Goal: Information Seeking & Learning: Learn about a topic

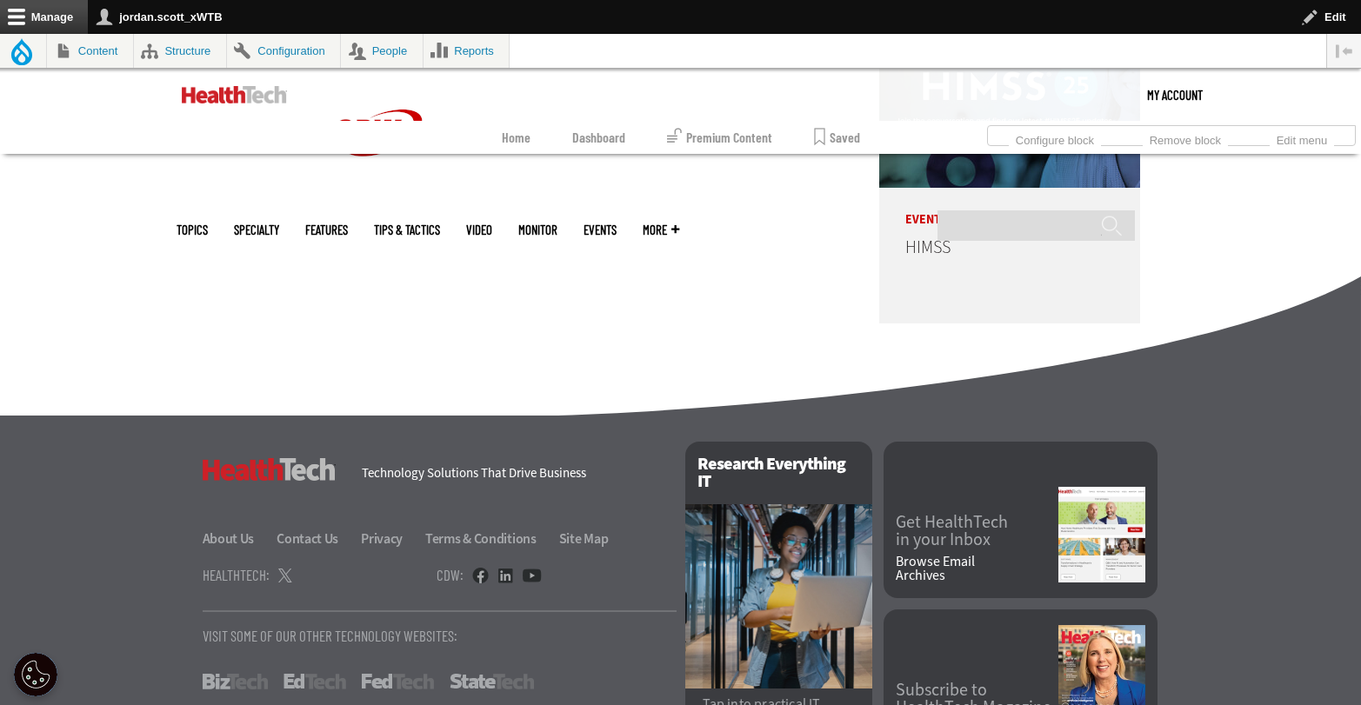
scroll to position [4457, 0]
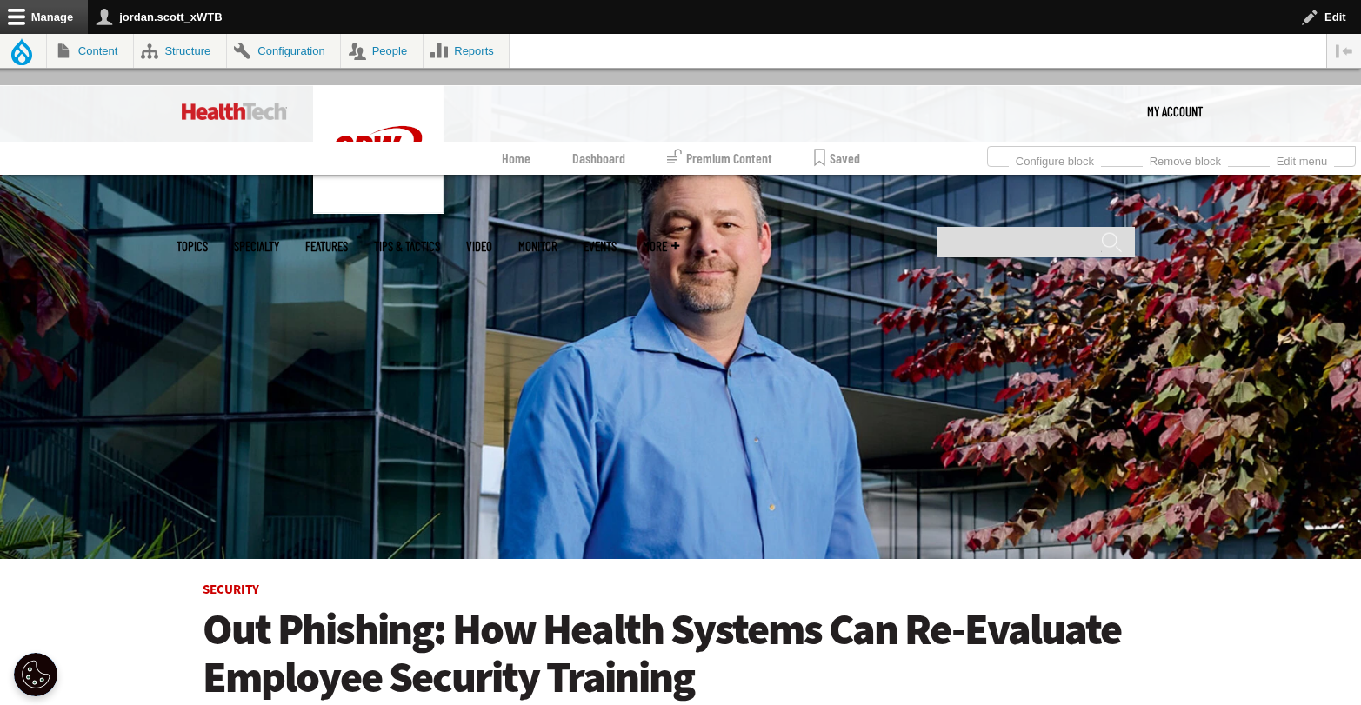
scroll to position [140, 0]
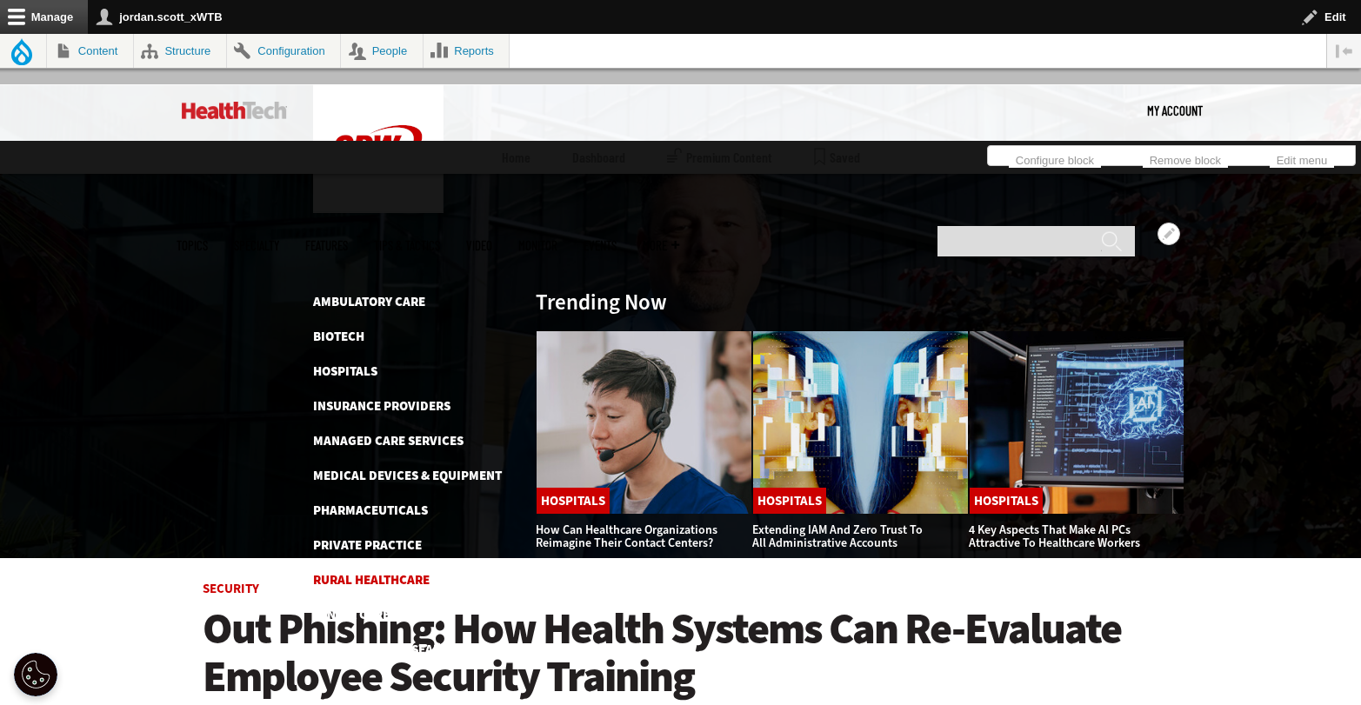
click at [384, 571] on link "Rural Healthcare" at bounding box center [371, 579] width 117 height 17
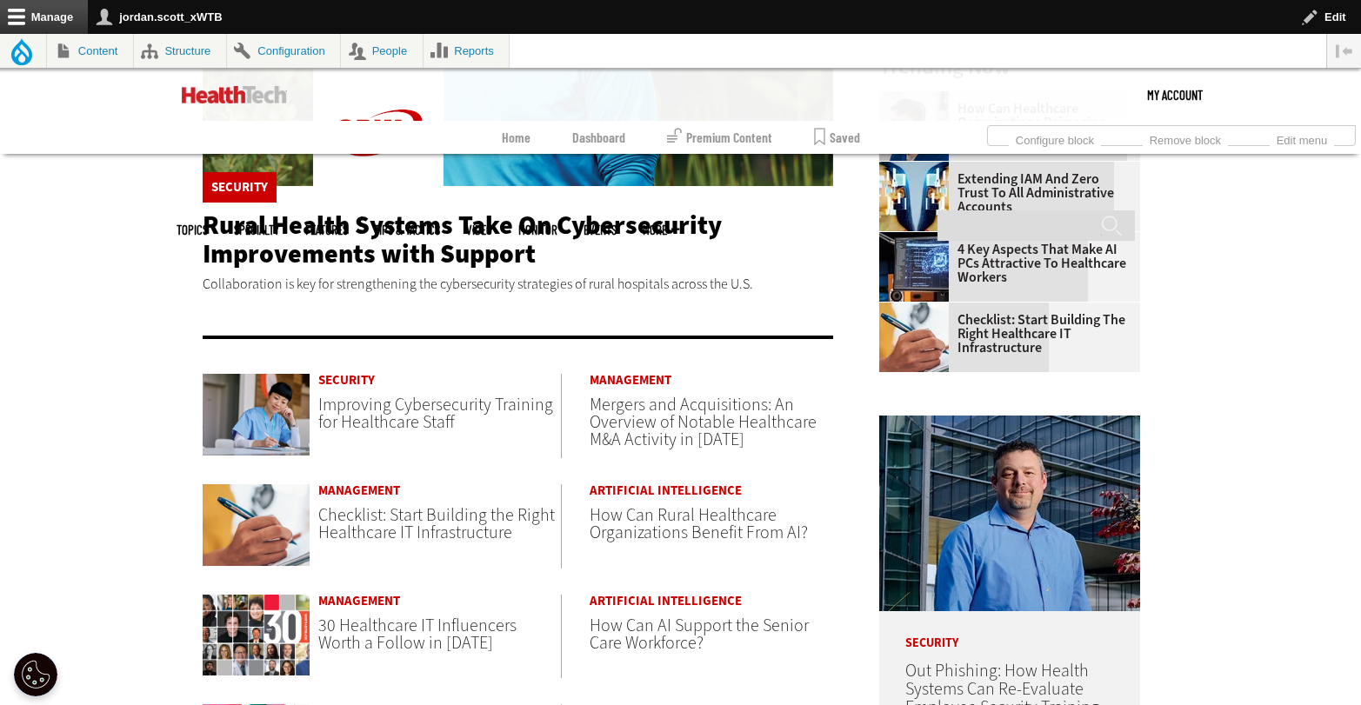
scroll to position [598, 0]
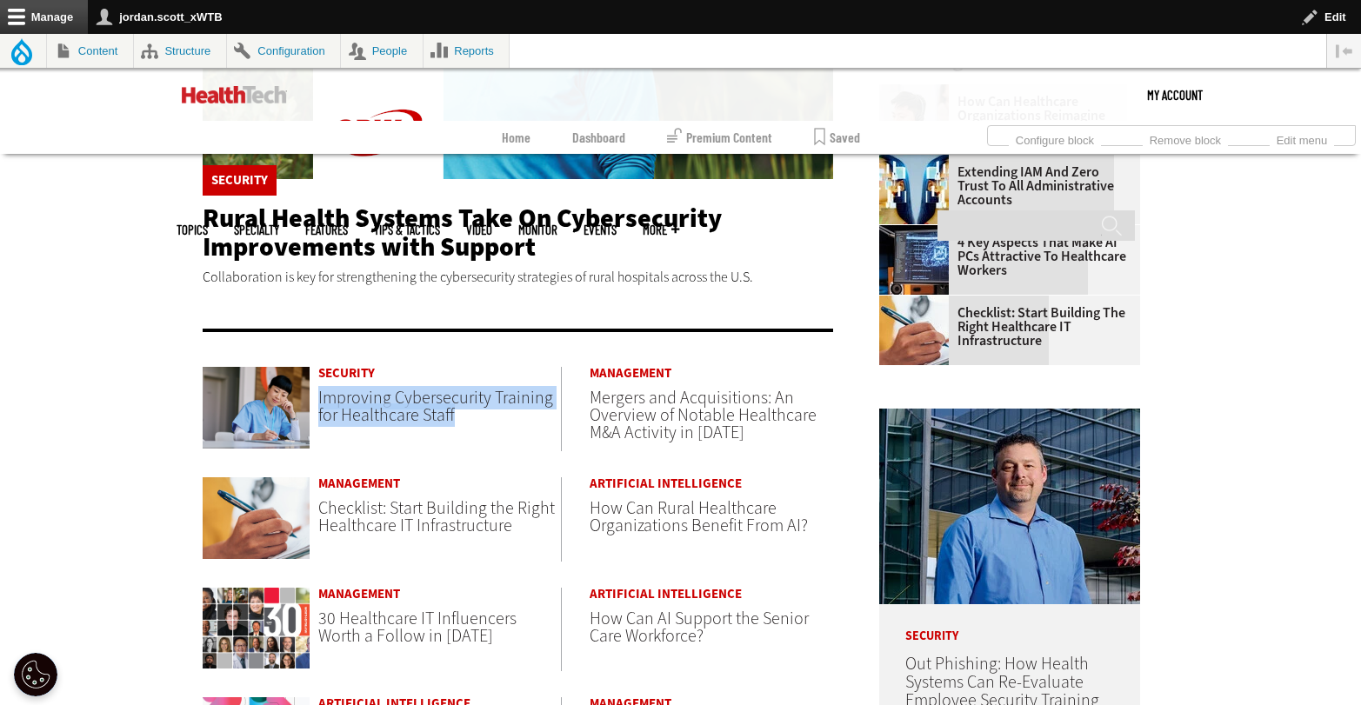
click at [466, 513] on span "Checklist: Start Building the Right Healthcare IT Infrastructure" at bounding box center [436, 517] width 237 height 41
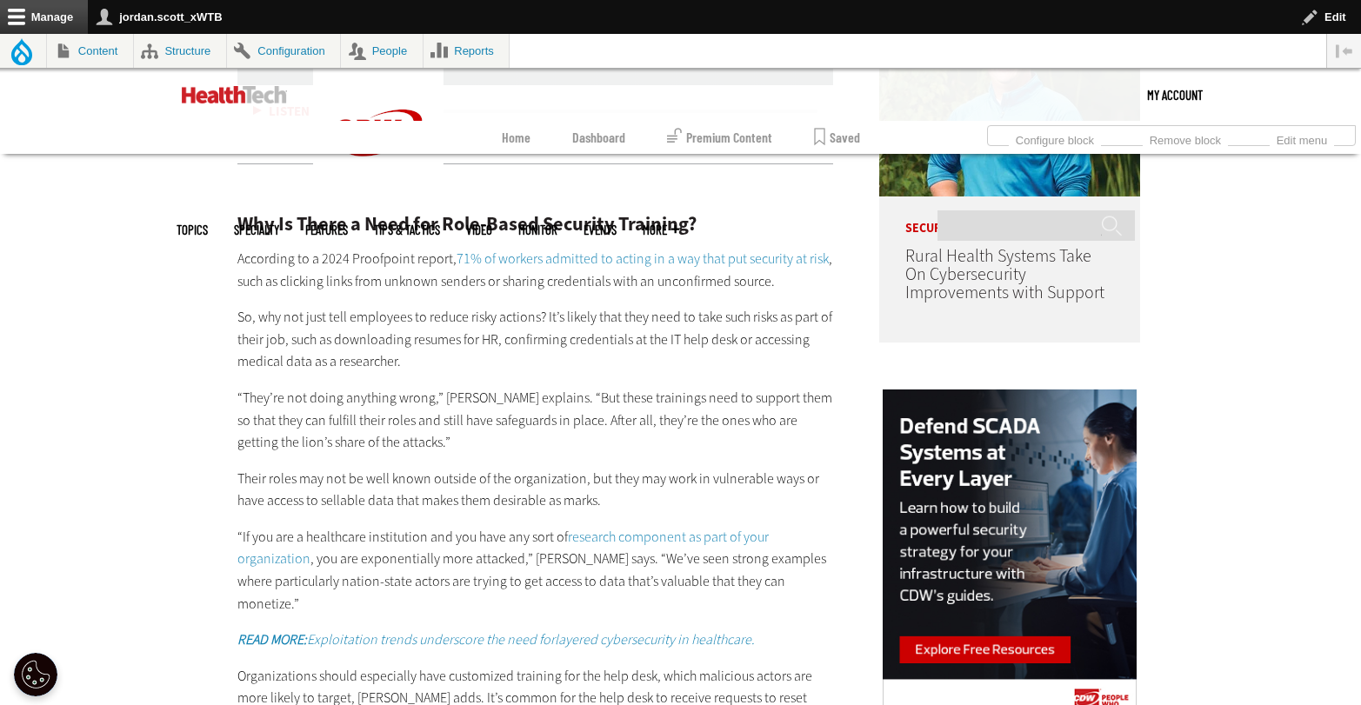
scroll to position [1619, 0]
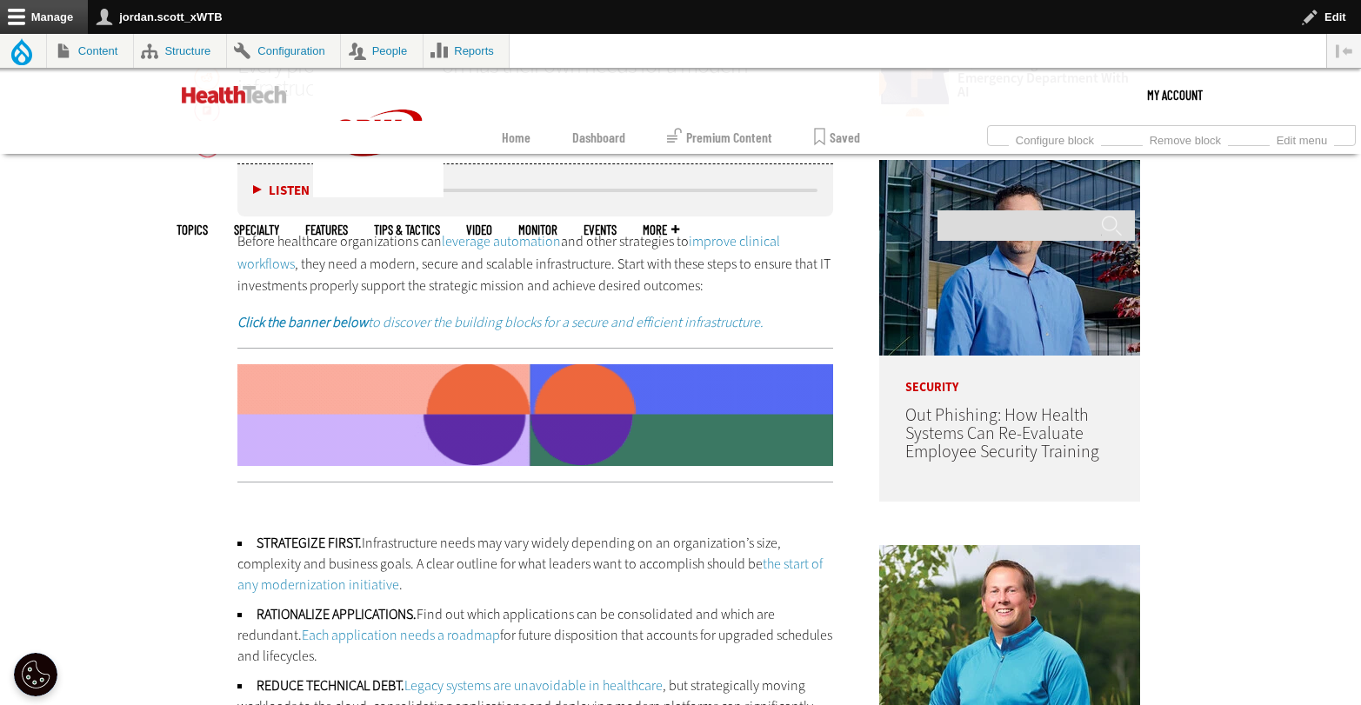
scroll to position [934, 0]
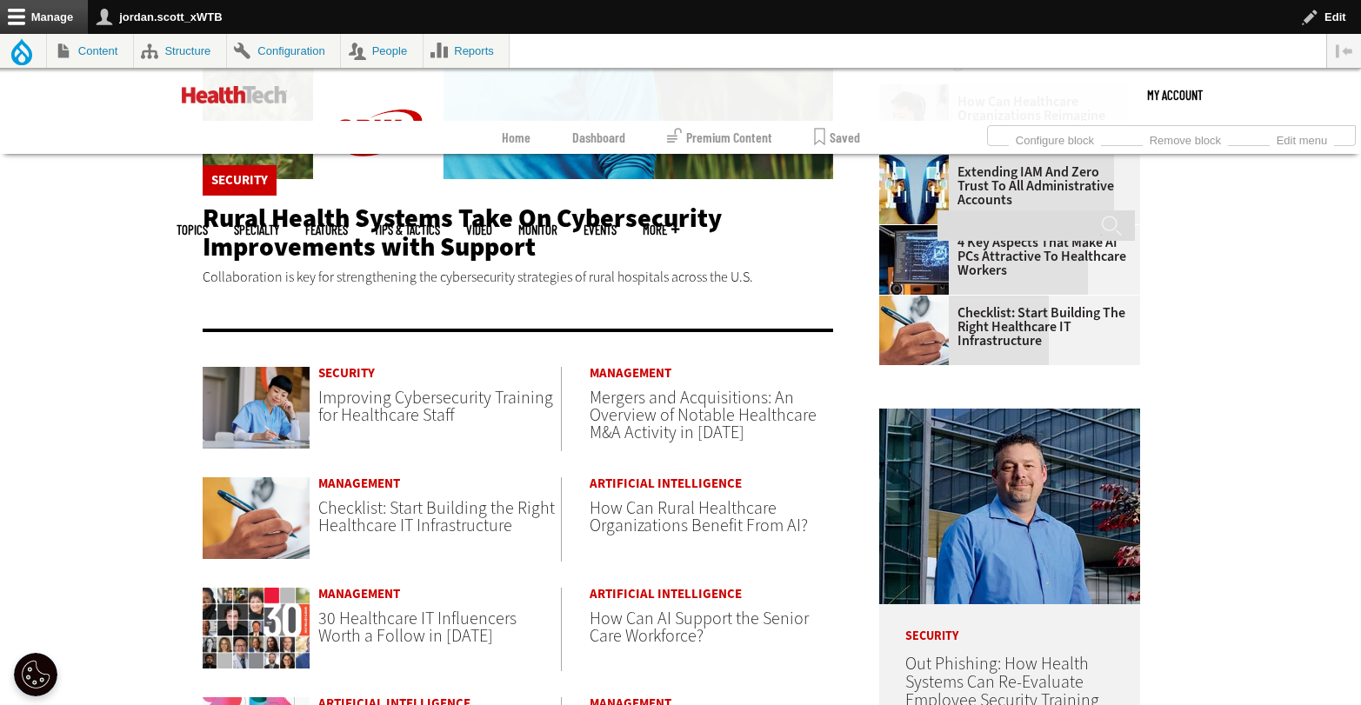
click at [660, 516] on span "How Can Rural Healthcare Organizations Benefit From AI?" at bounding box center [699, 517] width 218 height 41
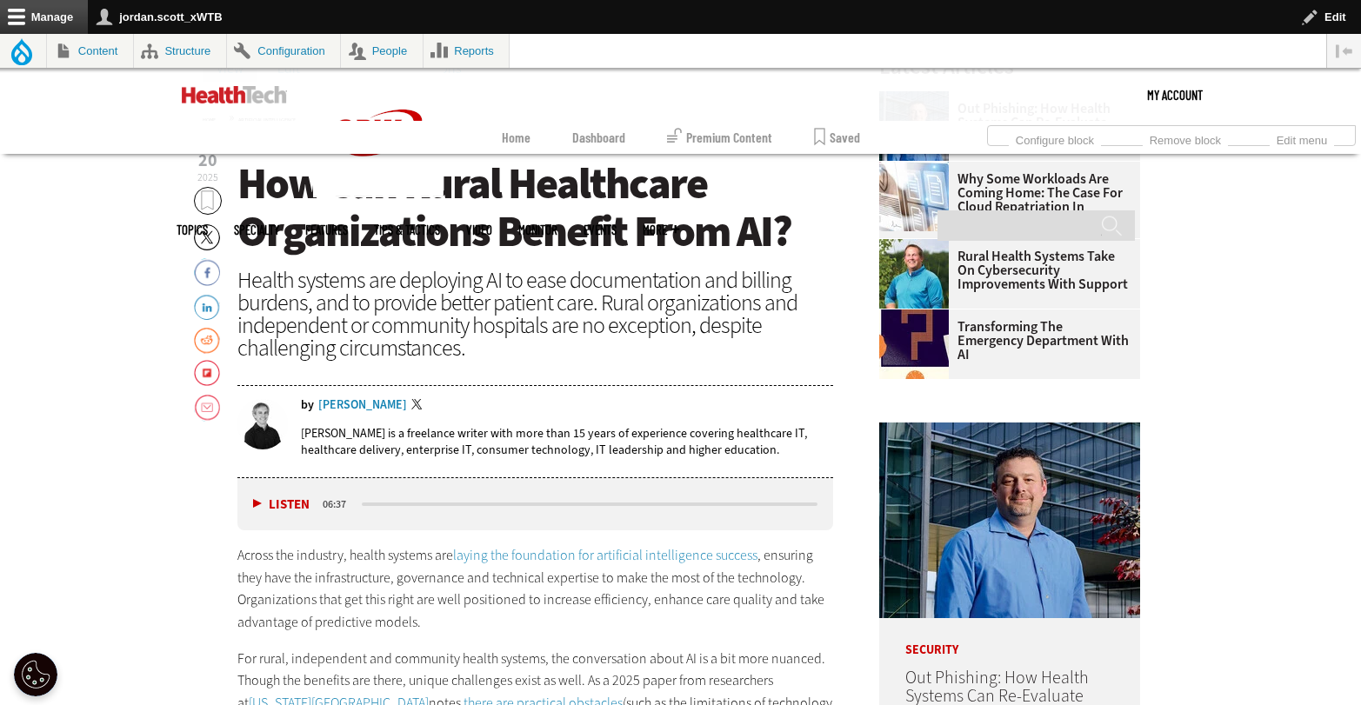
scroll to position [698, 0]
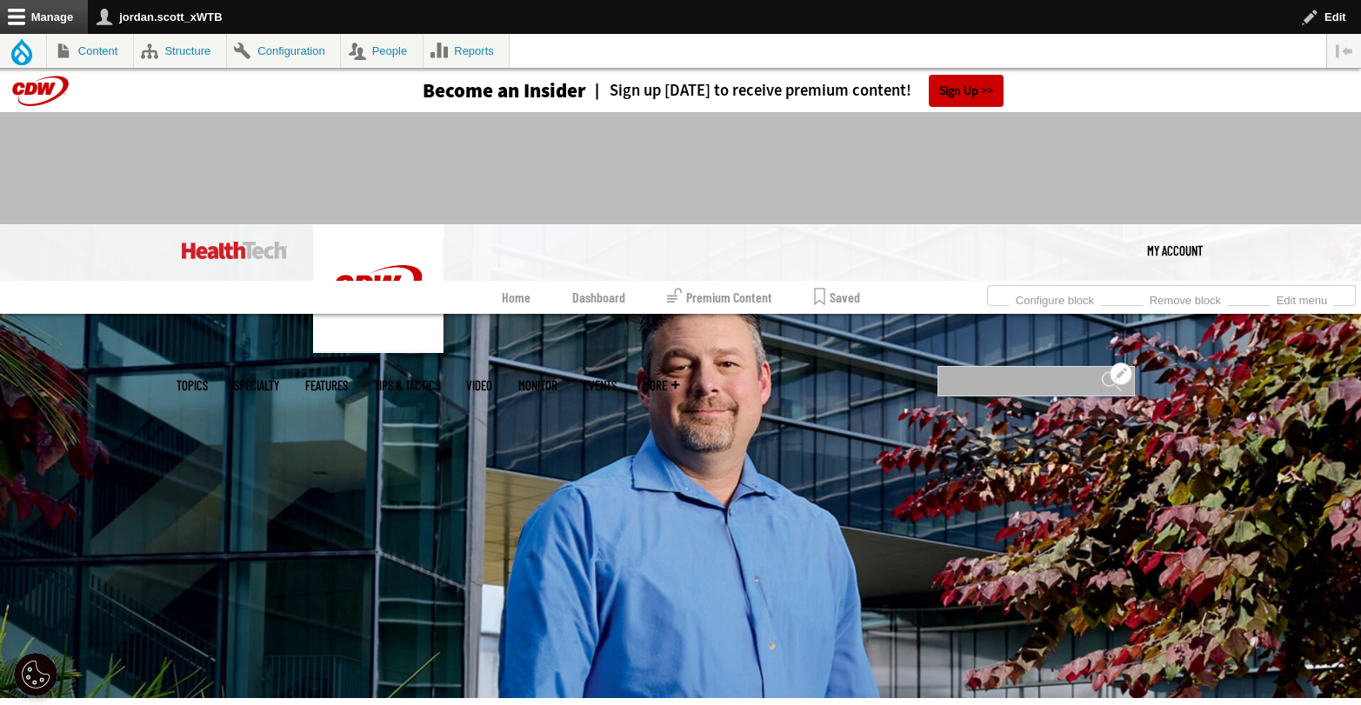
click at [1017, 366] on input "Search" at bounding box center [1035, 381] width 197 height 30
type input "**********"
click at [1101, 370] on input "******" at bounding box center [1111, 387] width 21 height 35
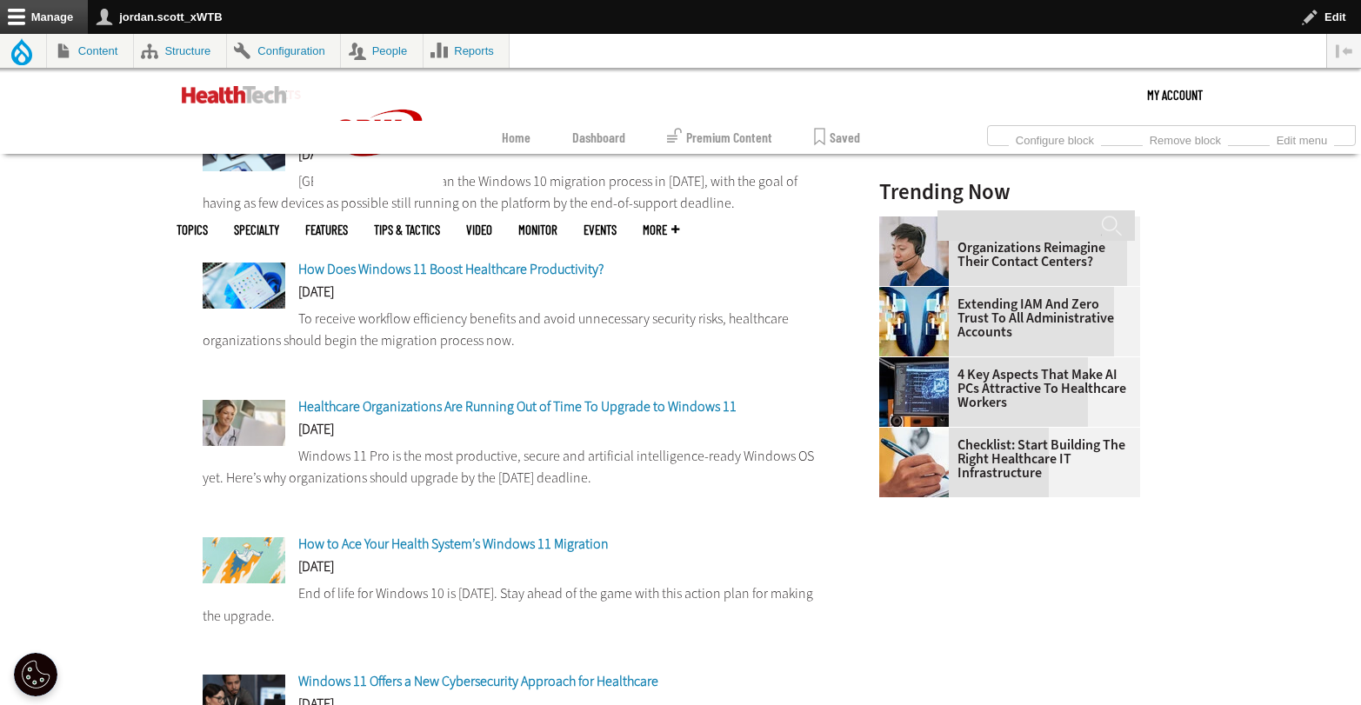
scroll to position [509, 0]
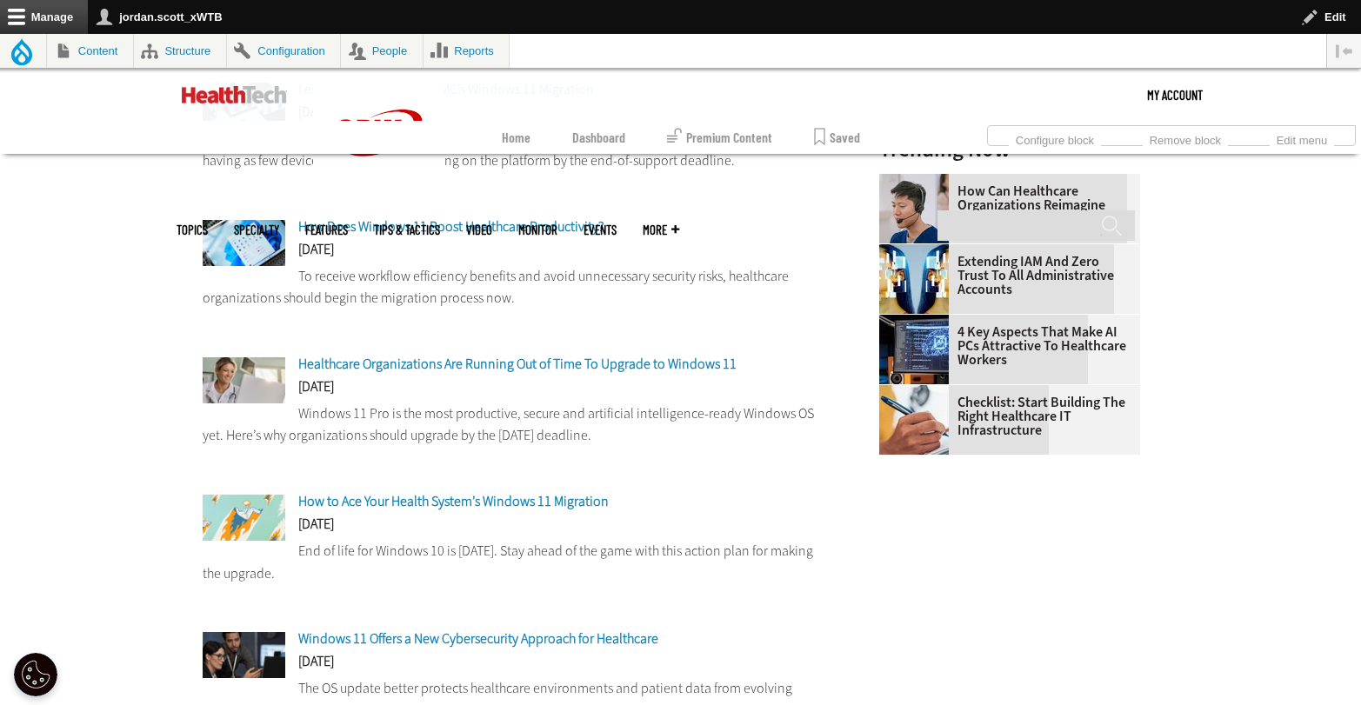
click at [551, 366] on span "Healthcare Organizations Are Running Out of Time To Upgrade to Windows 11" at bounding box center [517, 364] width 438 height 18
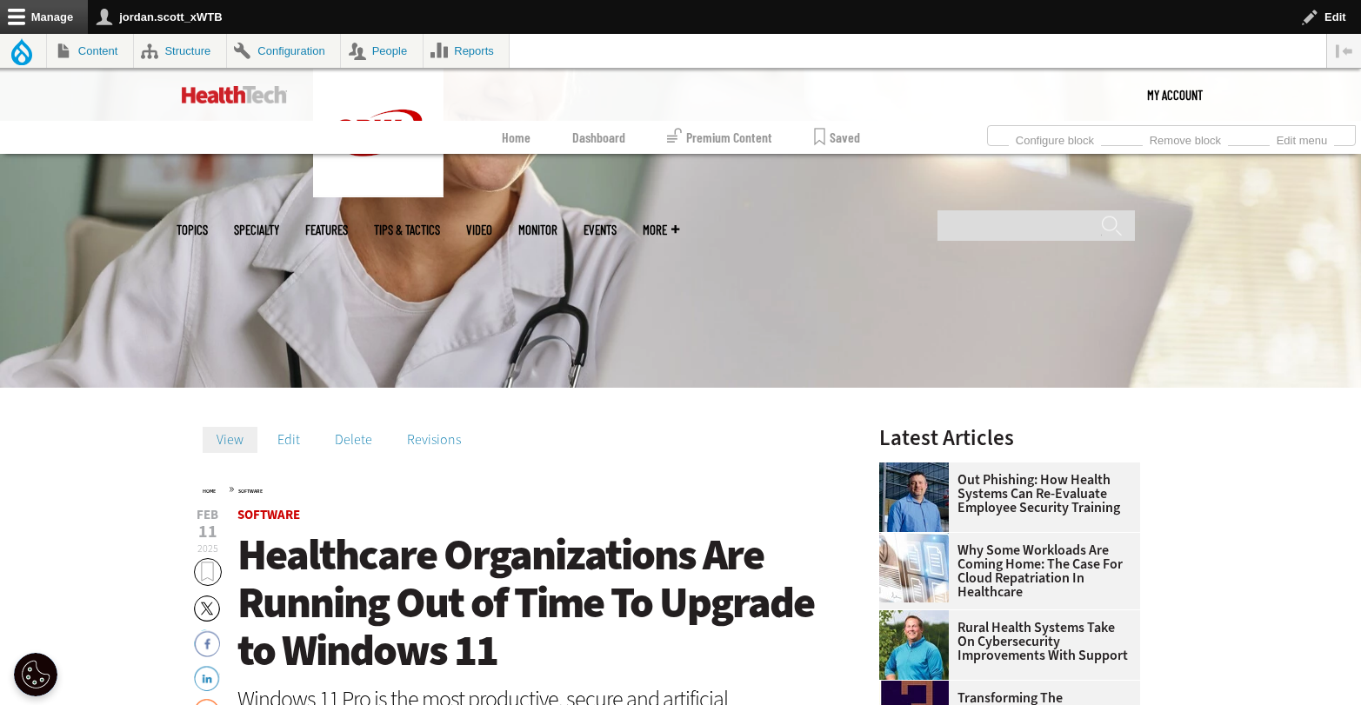
scroll to position [677, 0]
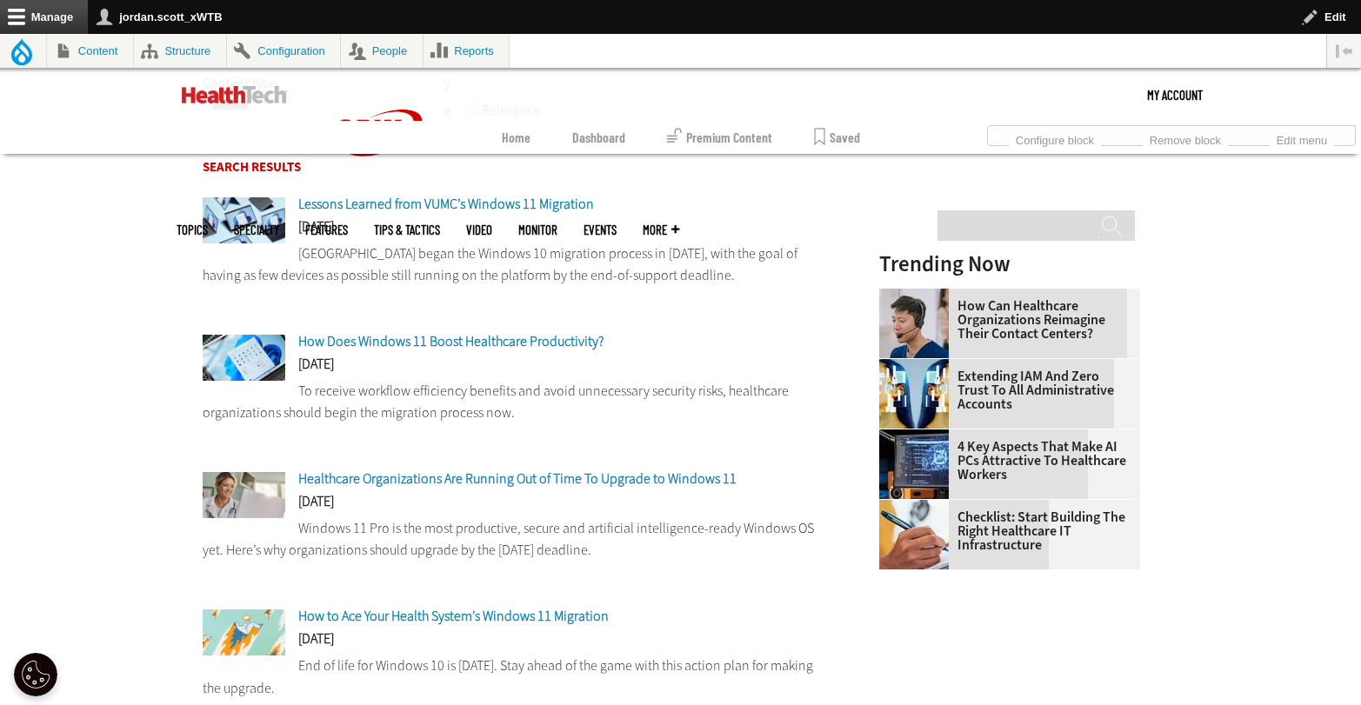
scroll to position [401, 0]
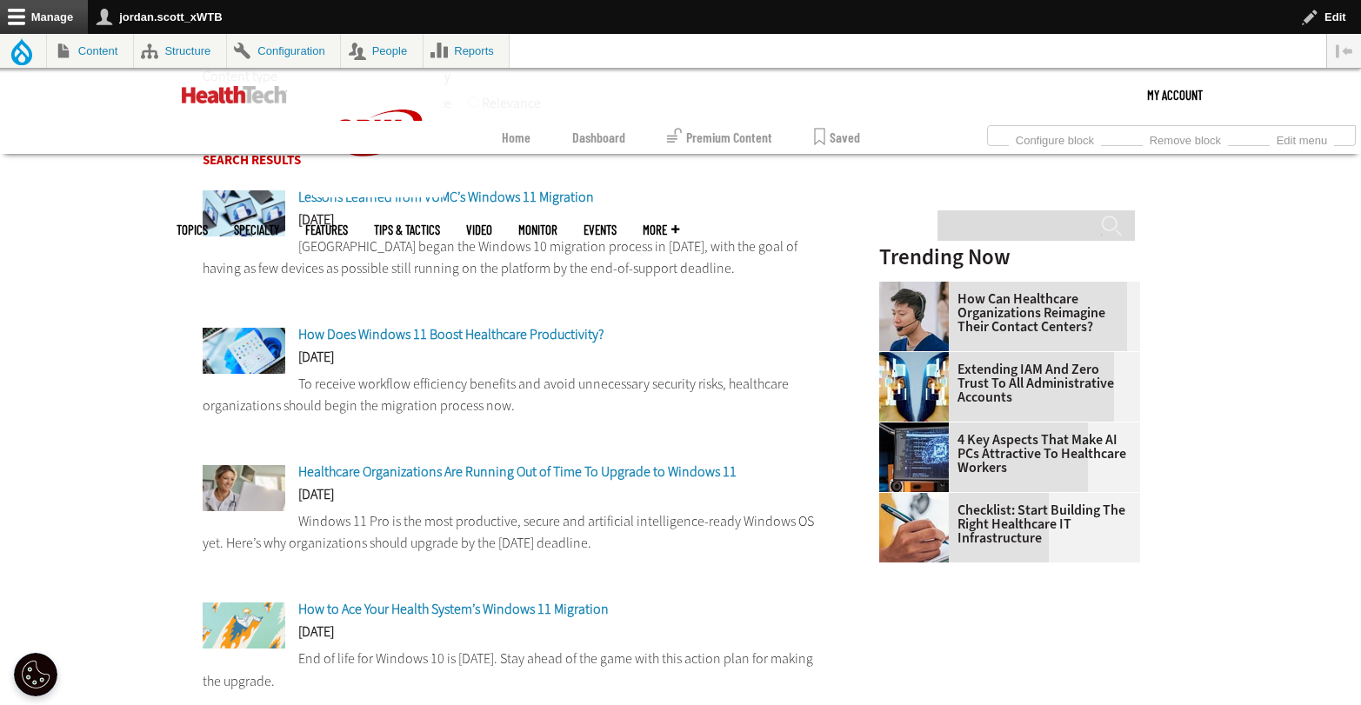
click at [551, 475] on span "Healthcare Organizations Are Running Out of Time To Upgrade to Windows 11" at bounding box center [517, 472] width 438 height 18
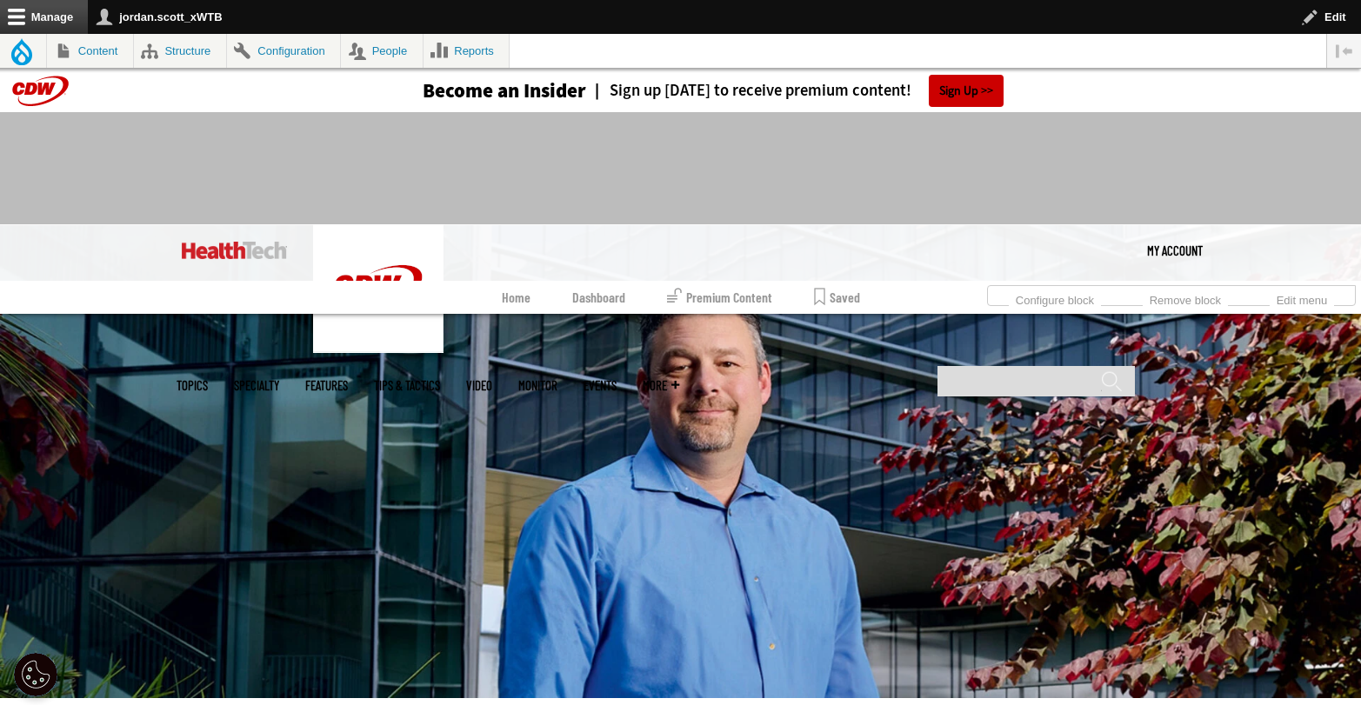
scroll to position [788, 0]
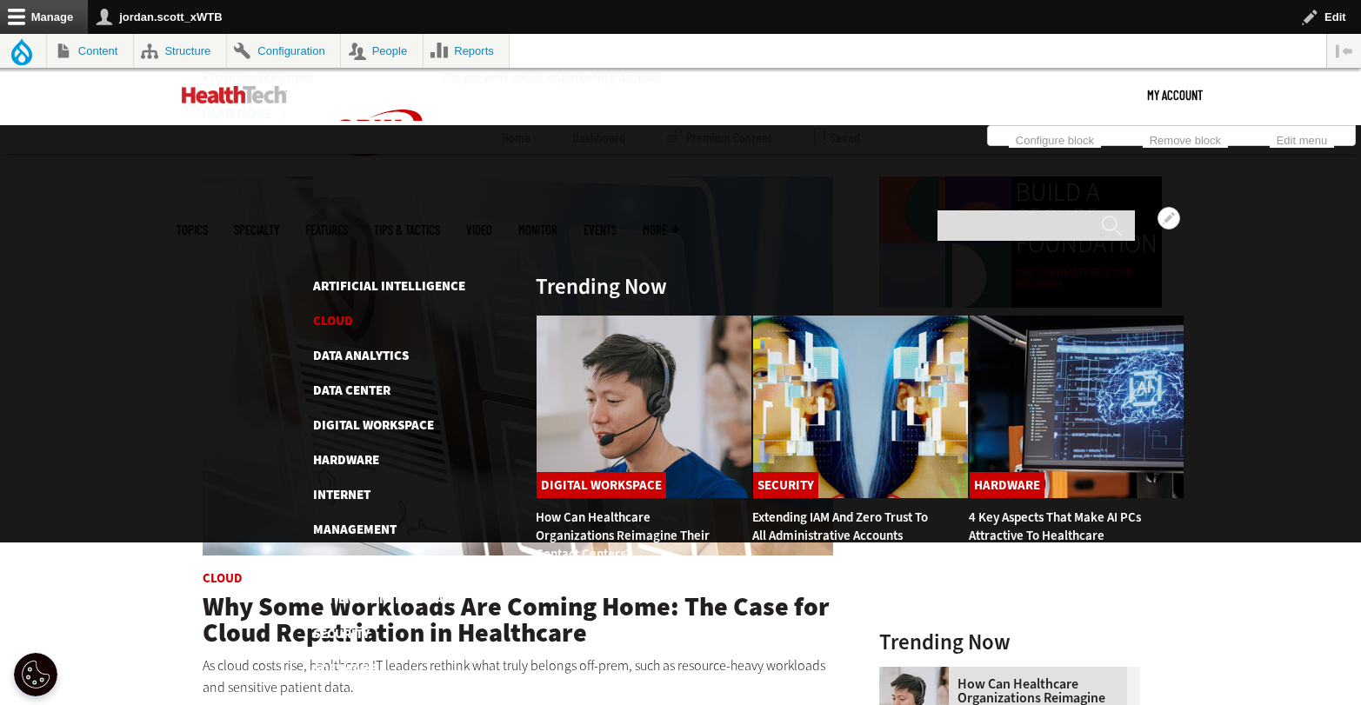
click at [337, 312] on link "Cloud" at bounding box center [333, 320] width 40 height 17
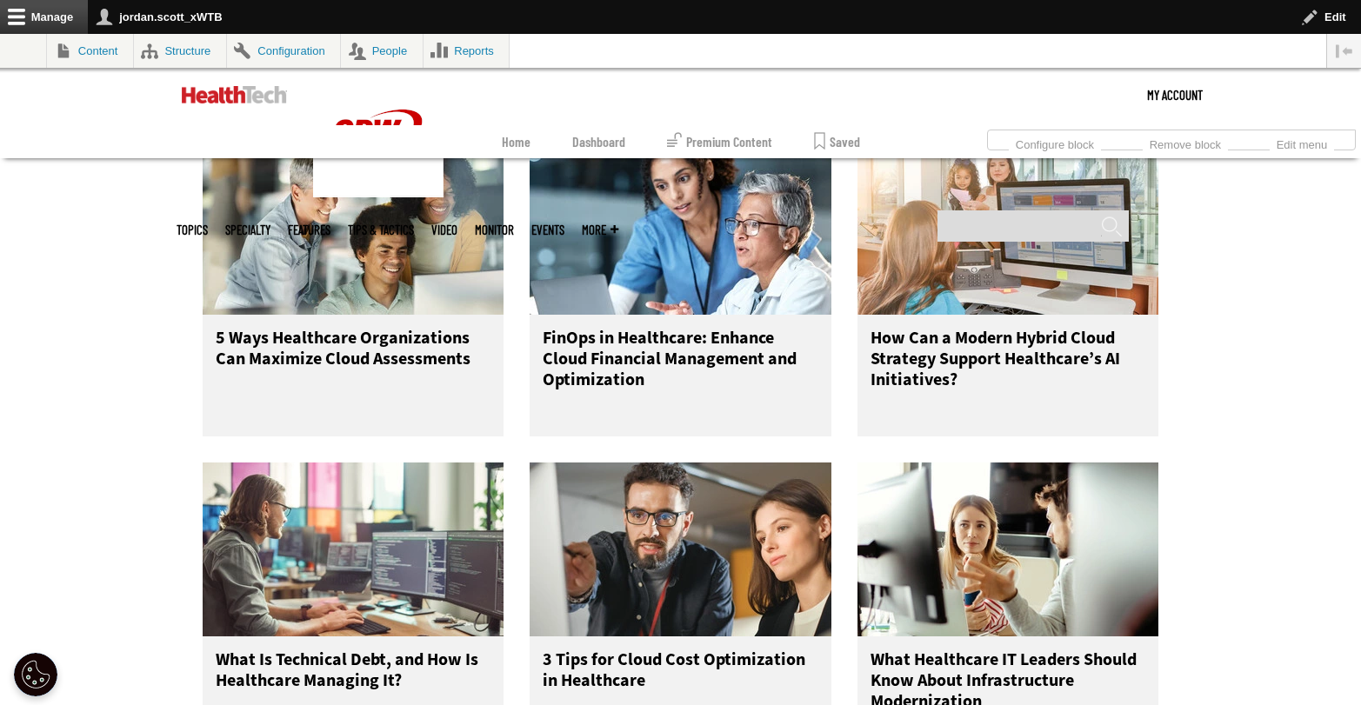
scroll to position [1297, 0]
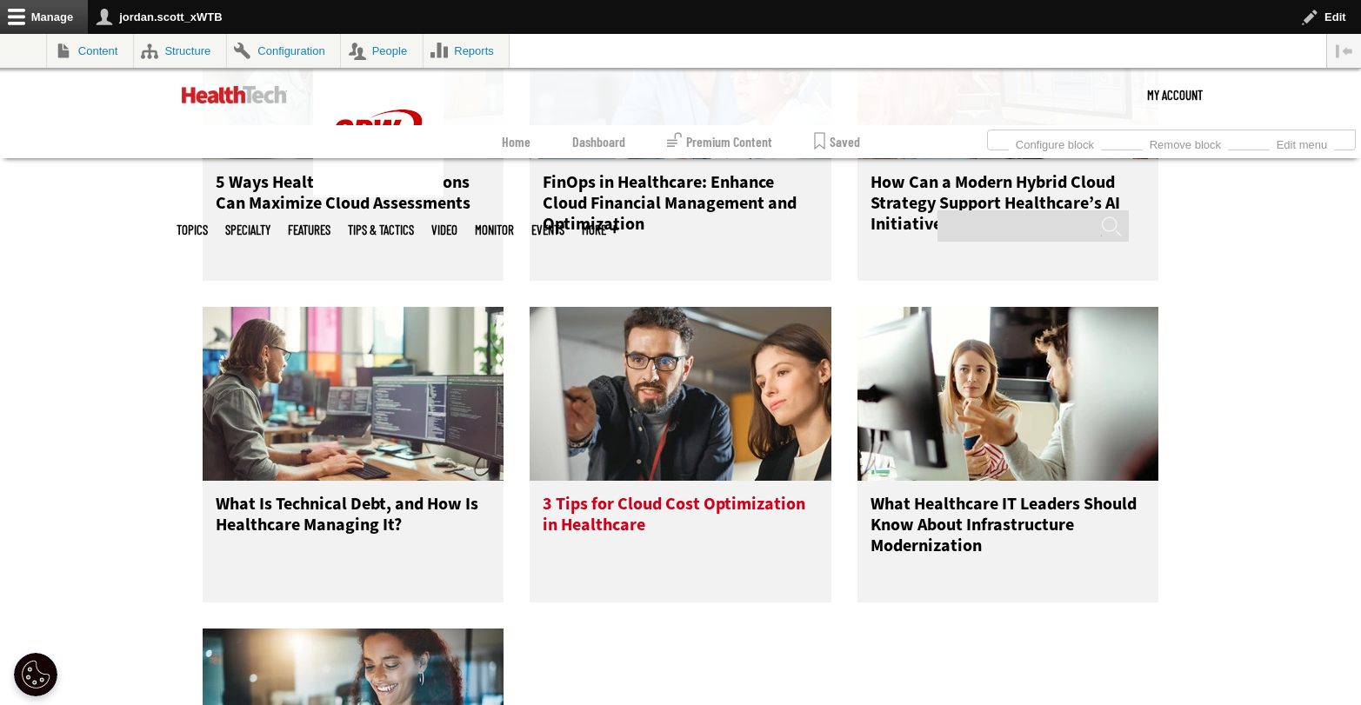
click at [626, 525] on h3 "3 Tips for Cloud Cost Optimization in Healthcare" at bounding box center [681, 529] width 276 height 70
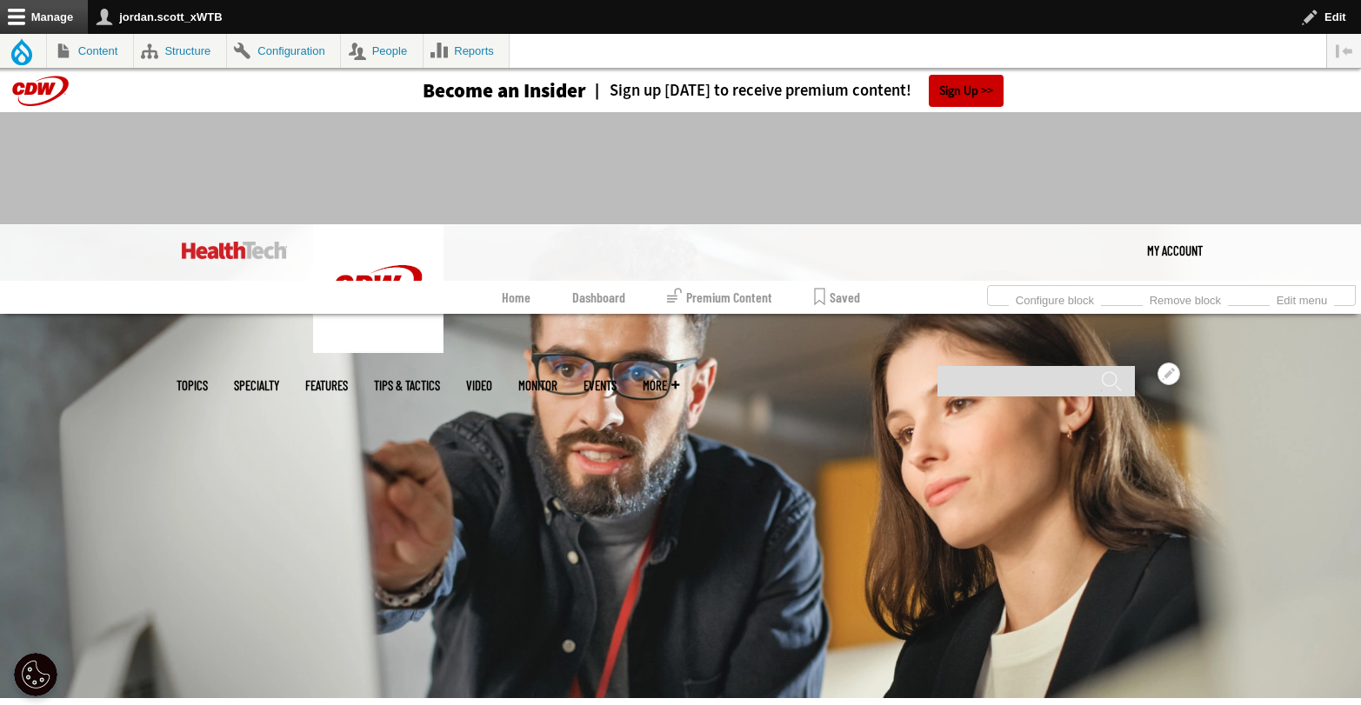
click at [279, 379] on span "Specialty" at bounding box center [256, 385] width 45 height 13
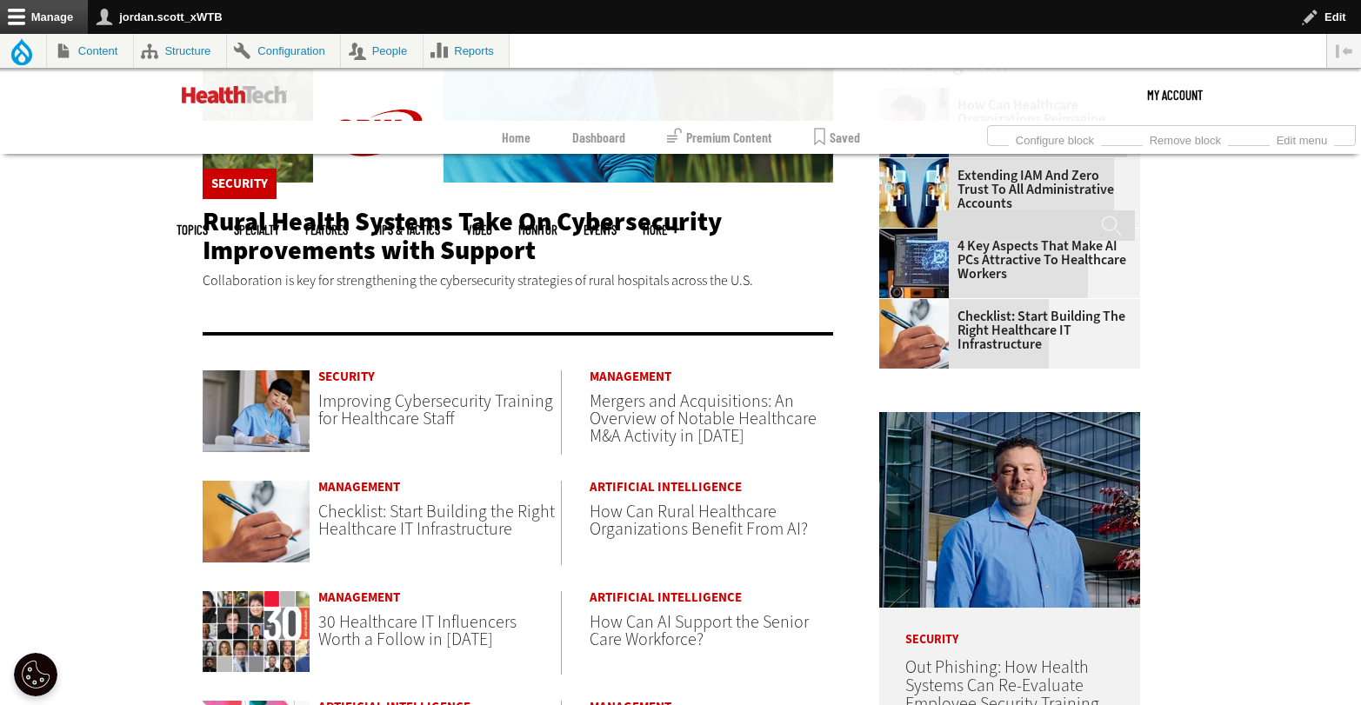
scroll to position [612, 0]
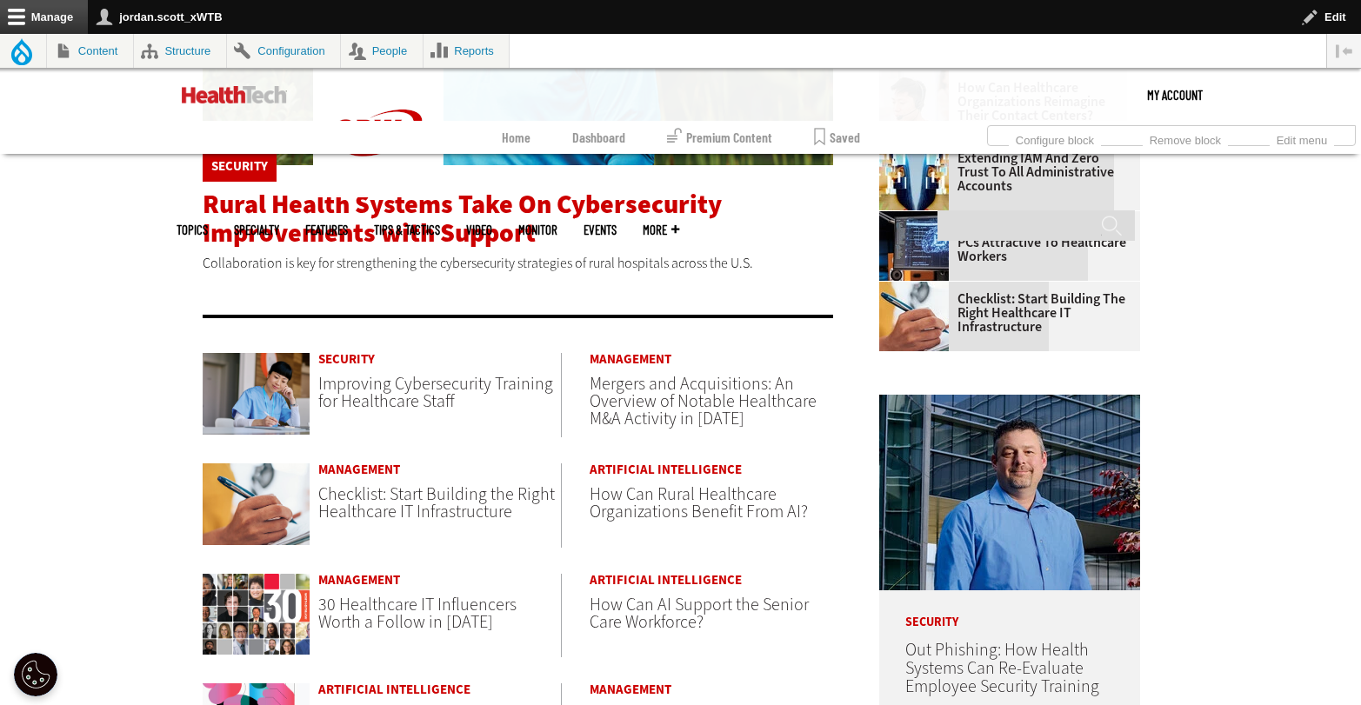
click at [439, 236] on span "Rural Health Systems Take On Cybersecurity Improvements with Support" at bounding box center [462, 218] width 519 height 63
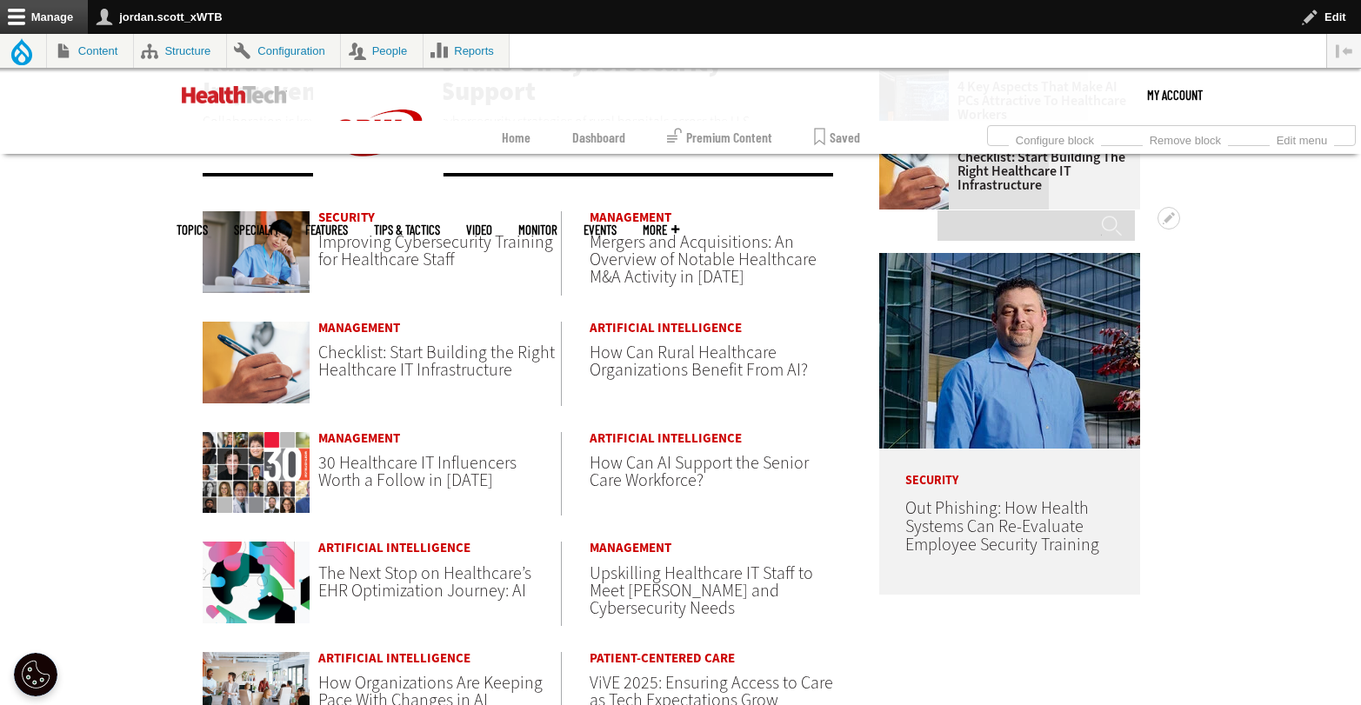
scroll to position [756, 0]
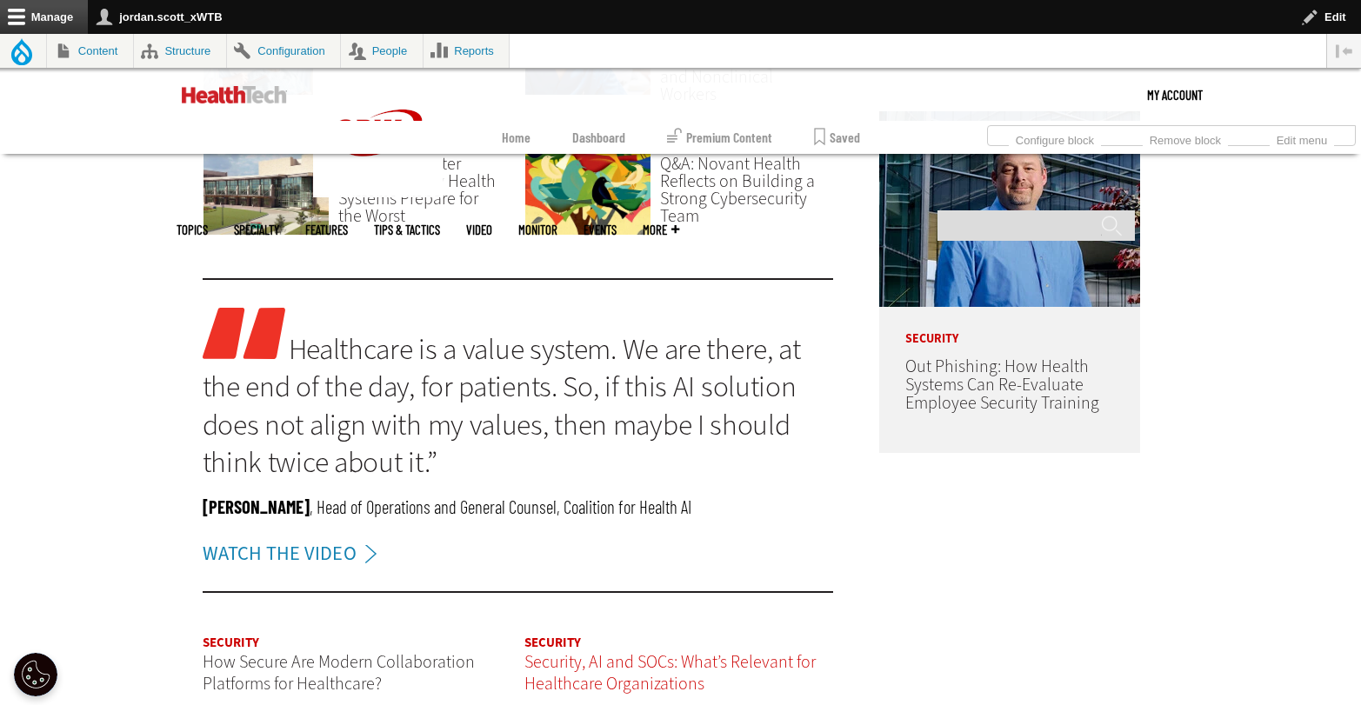
scroll to position [1834, 0]
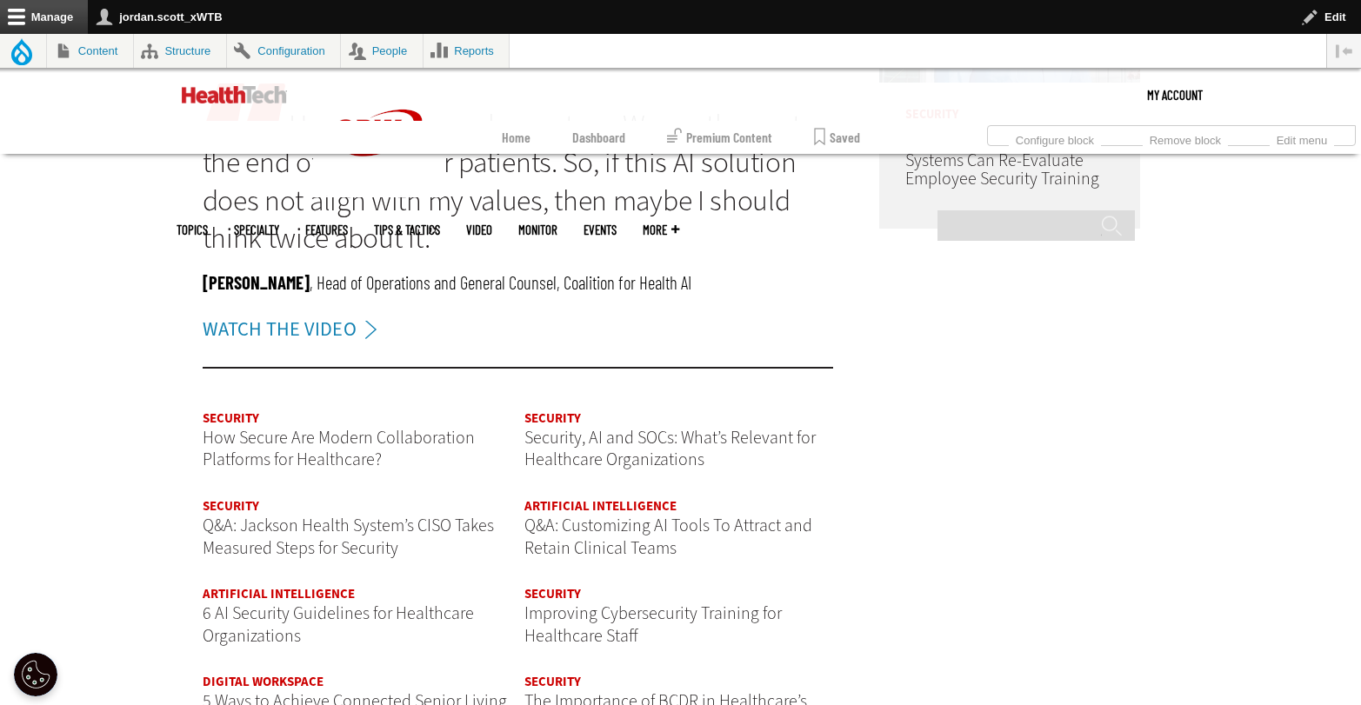
scroll to position [1670, 0]
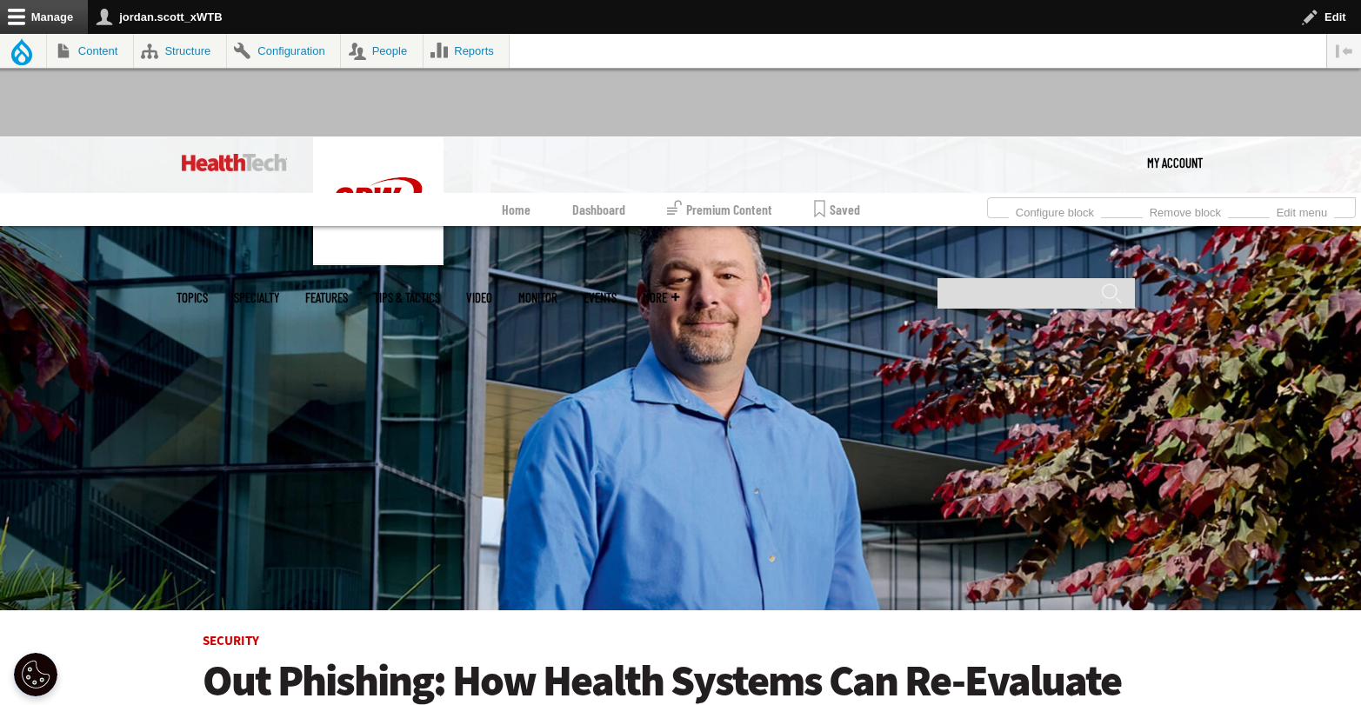
scroll to position [120, 0]
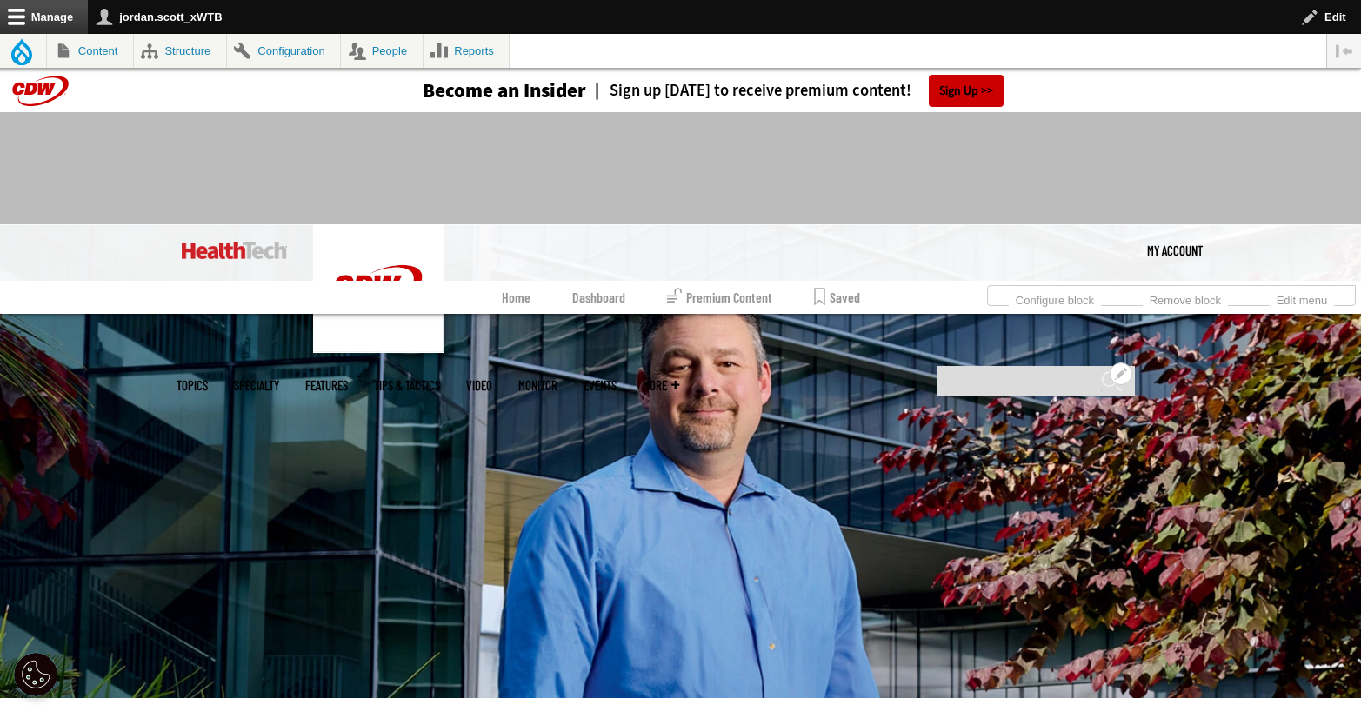
click at [968, 366] on input "Search" at bounding box center [1035, 381] width 197 height 30
type input "**********"
click at [1101, 370] on input "******" at bounding box center [1111, 387] width 21 height 35
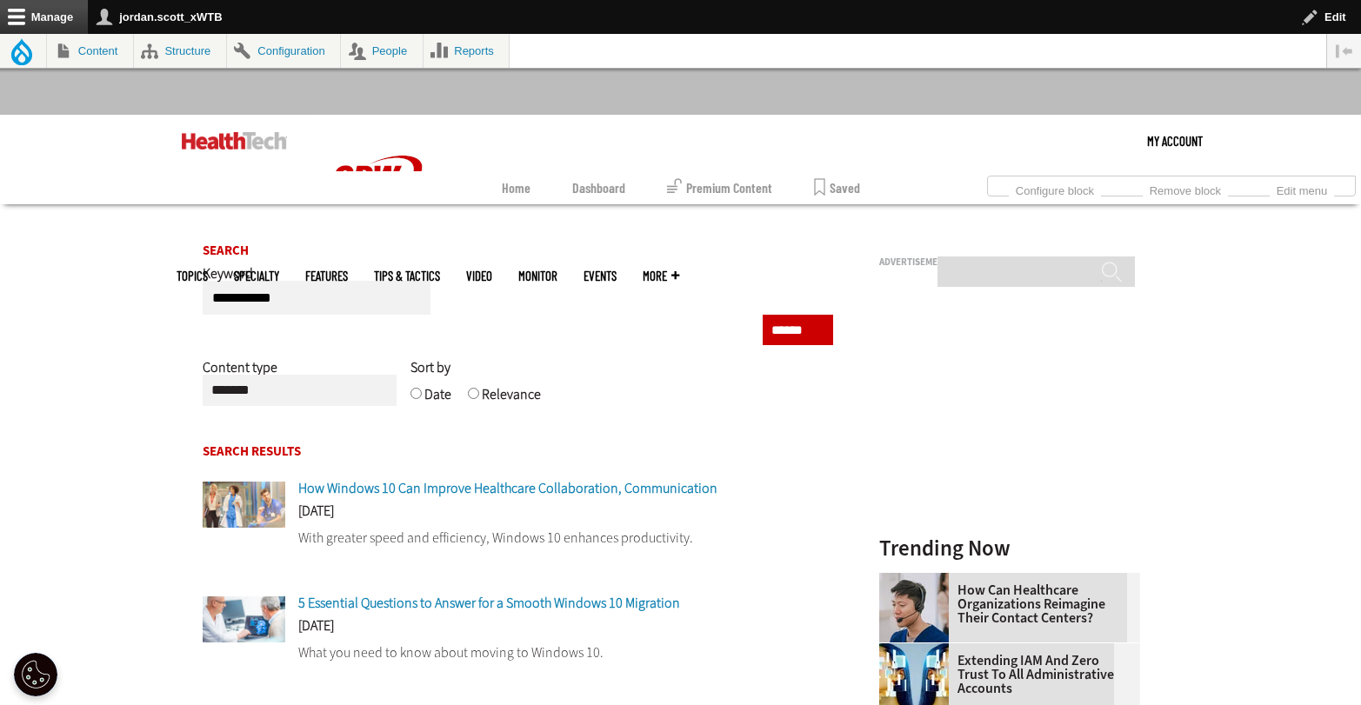
scroll to position [113, 0]
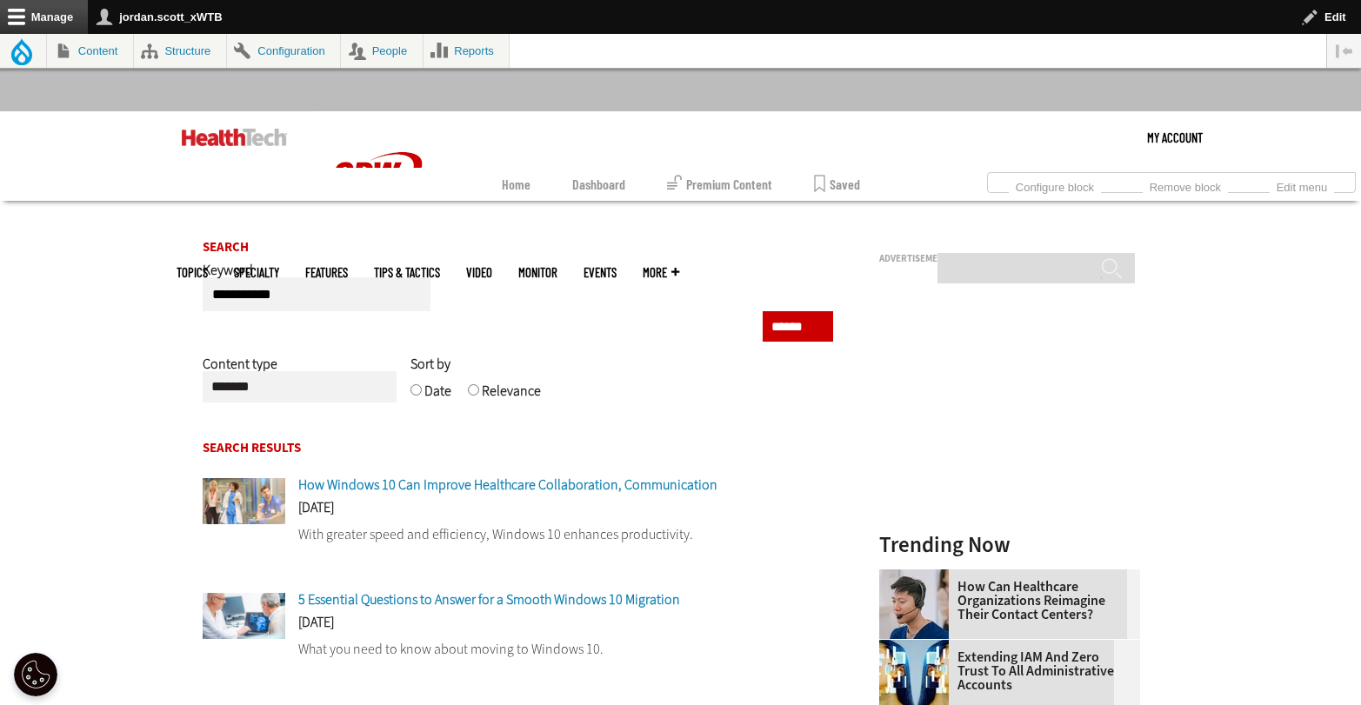
click at [613, 486] on span "How Windows 10 Can Improve Healthcare Collaboration, Communication" at bounding box center [507, 485] width 419 height 18
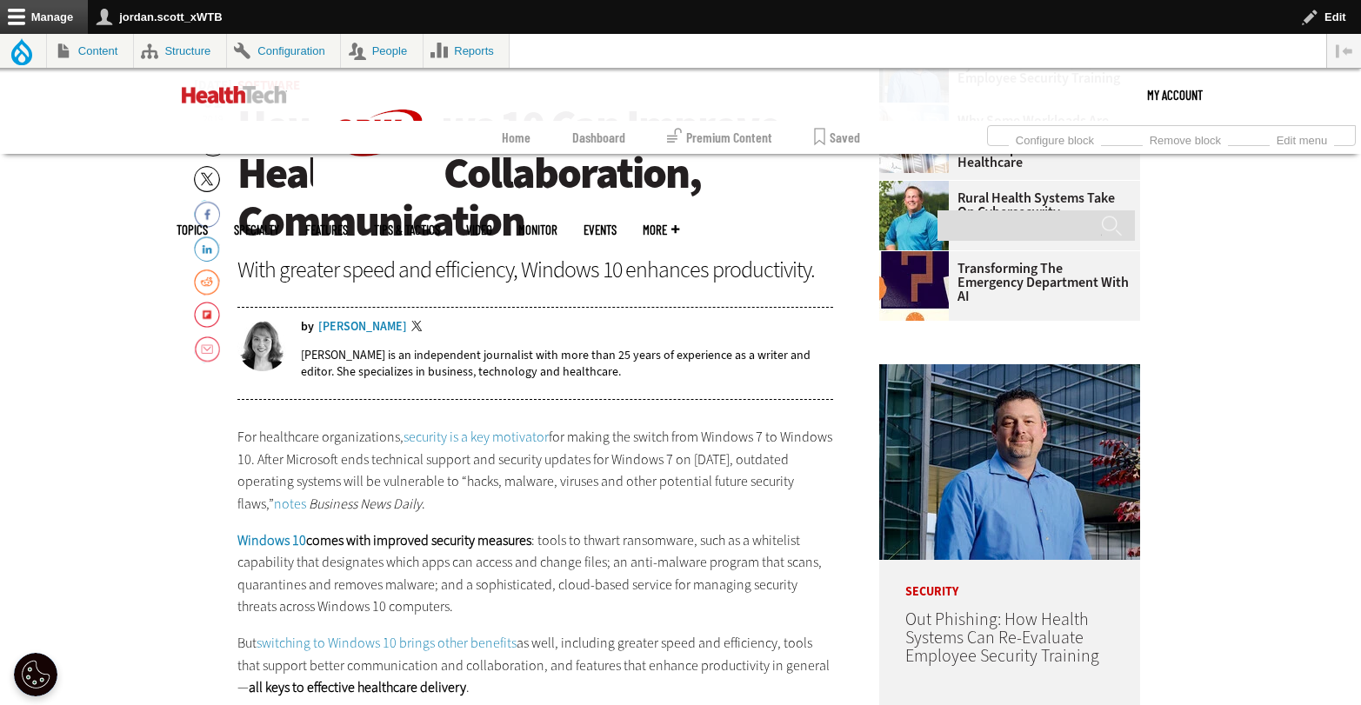
scroll to position [905, 0]
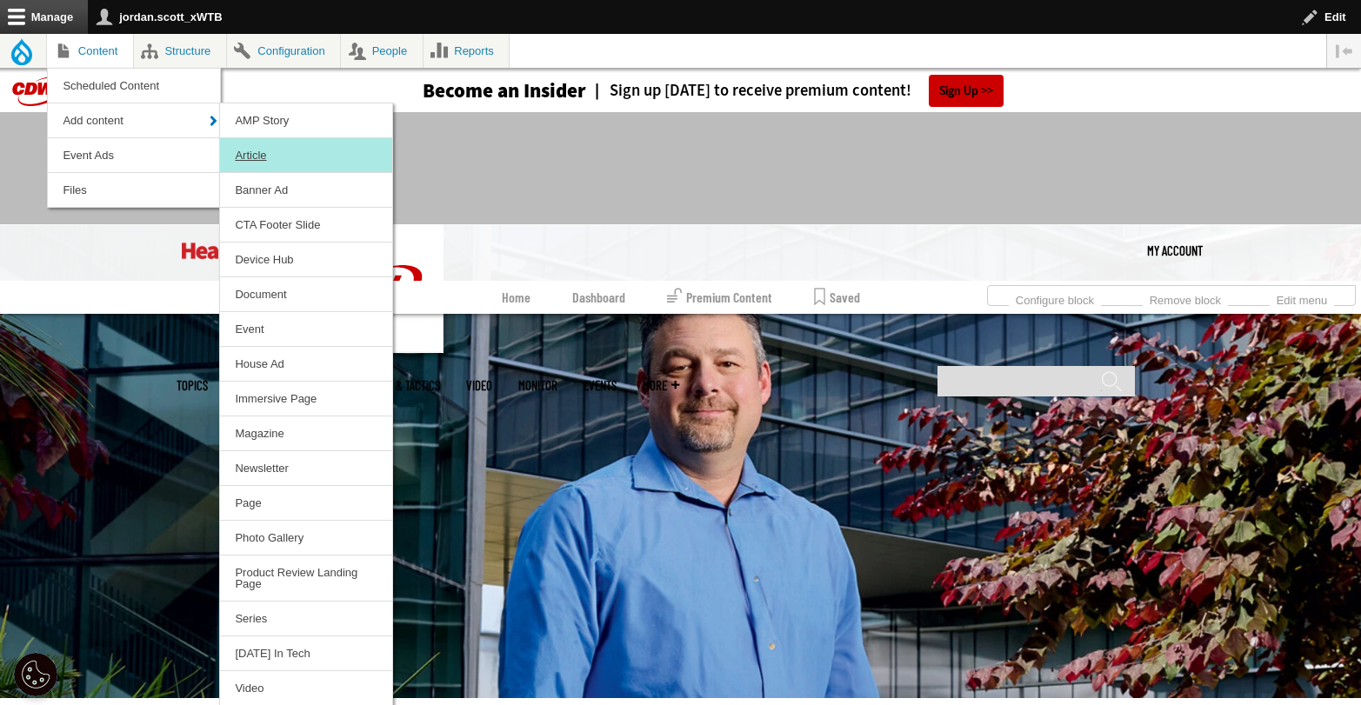
click at [248, 150] on link "Article" at bounding box center [306, 155] width 172 height 34
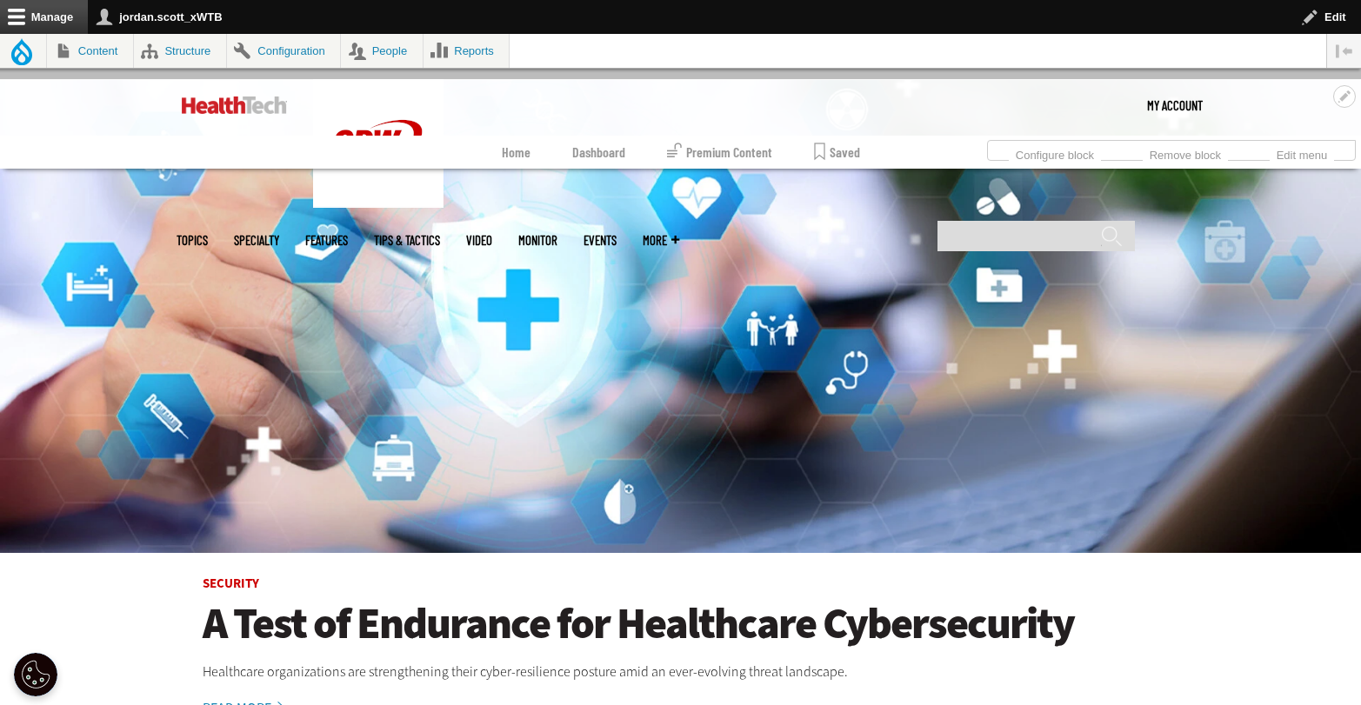
scroll to position [350, 0]
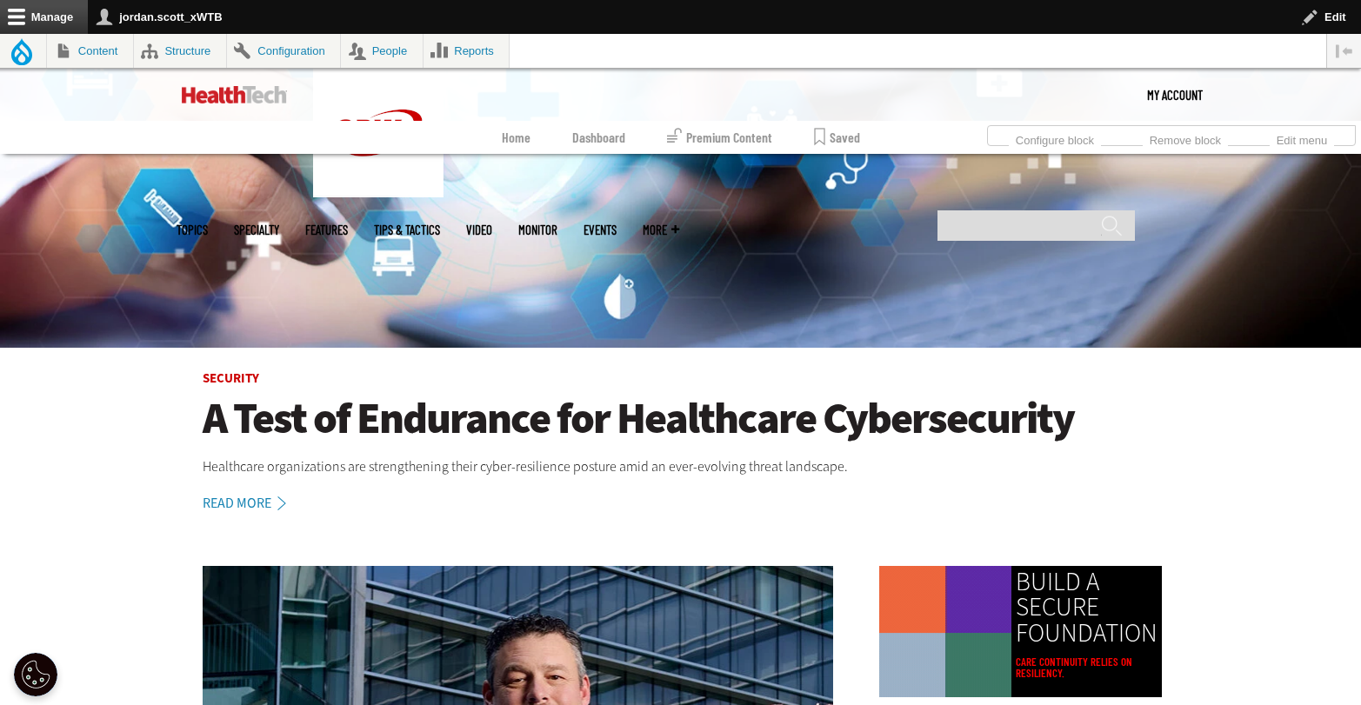
click at [903, 427] on h1 "A Test of Endurance for Healthcare Cybersecurity" at bounding box center [681, 419] width 957 height 48
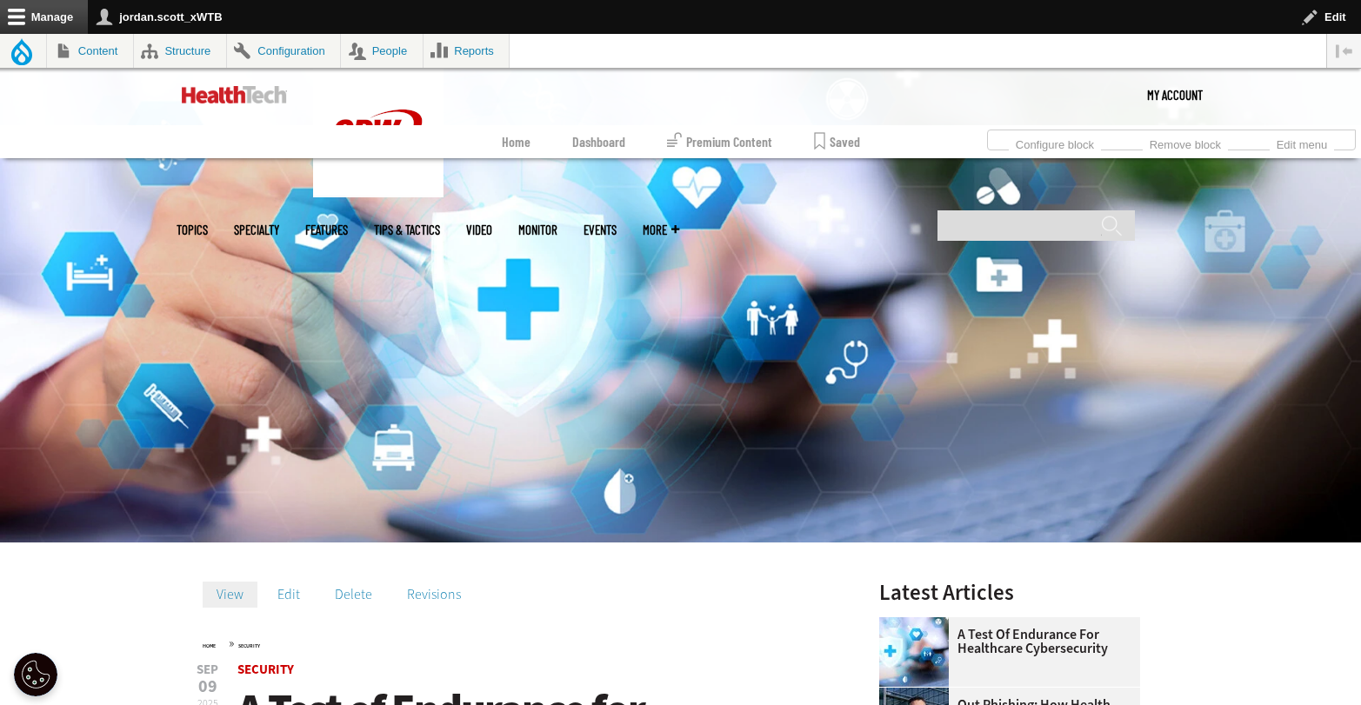
scroll to position [317, 0]
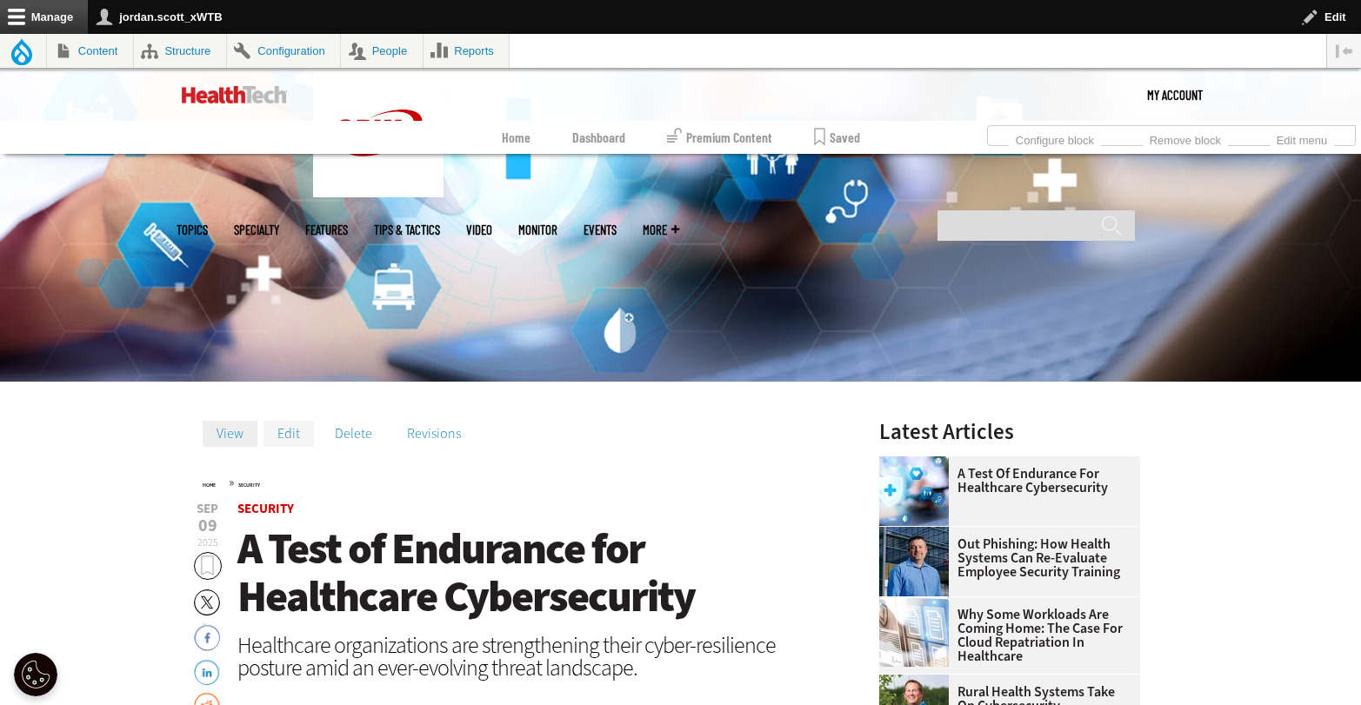
click at [292, 438] on link "Edit" at bounding box center [288, 434] width 50 height 26
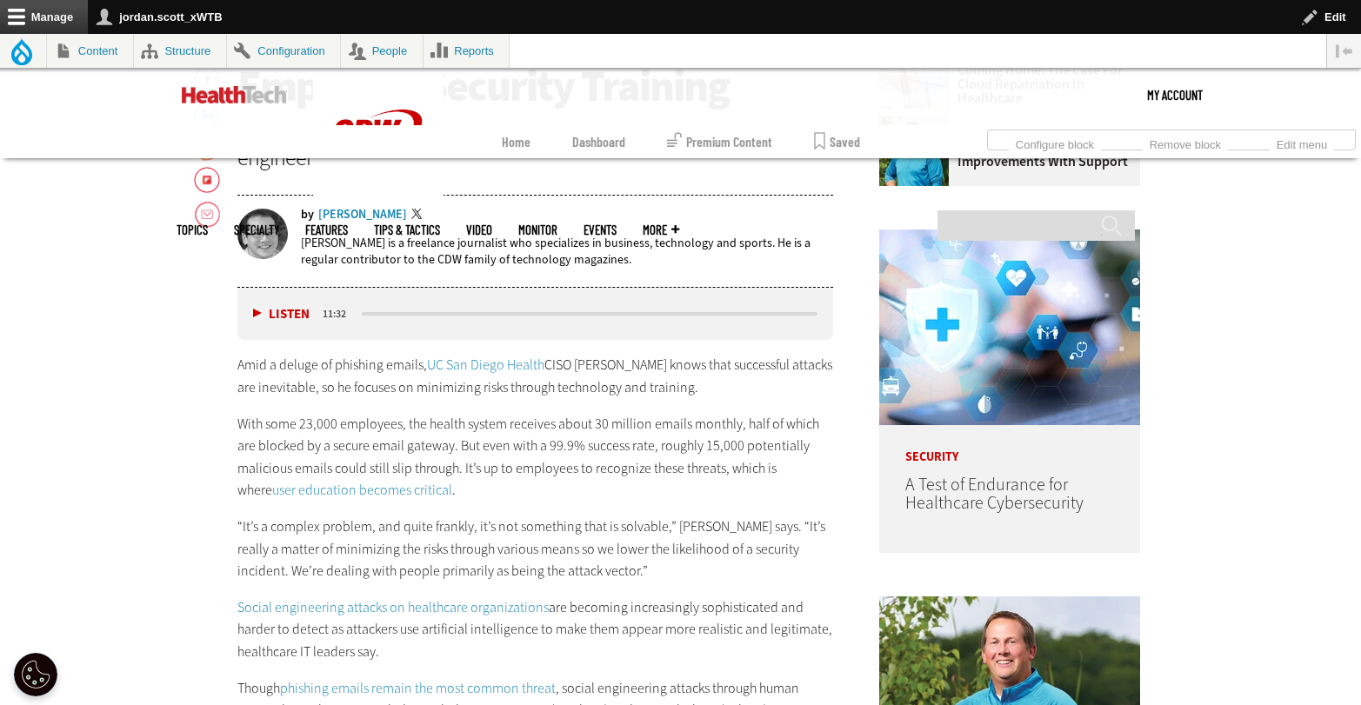
scroll to position [1412, 0]
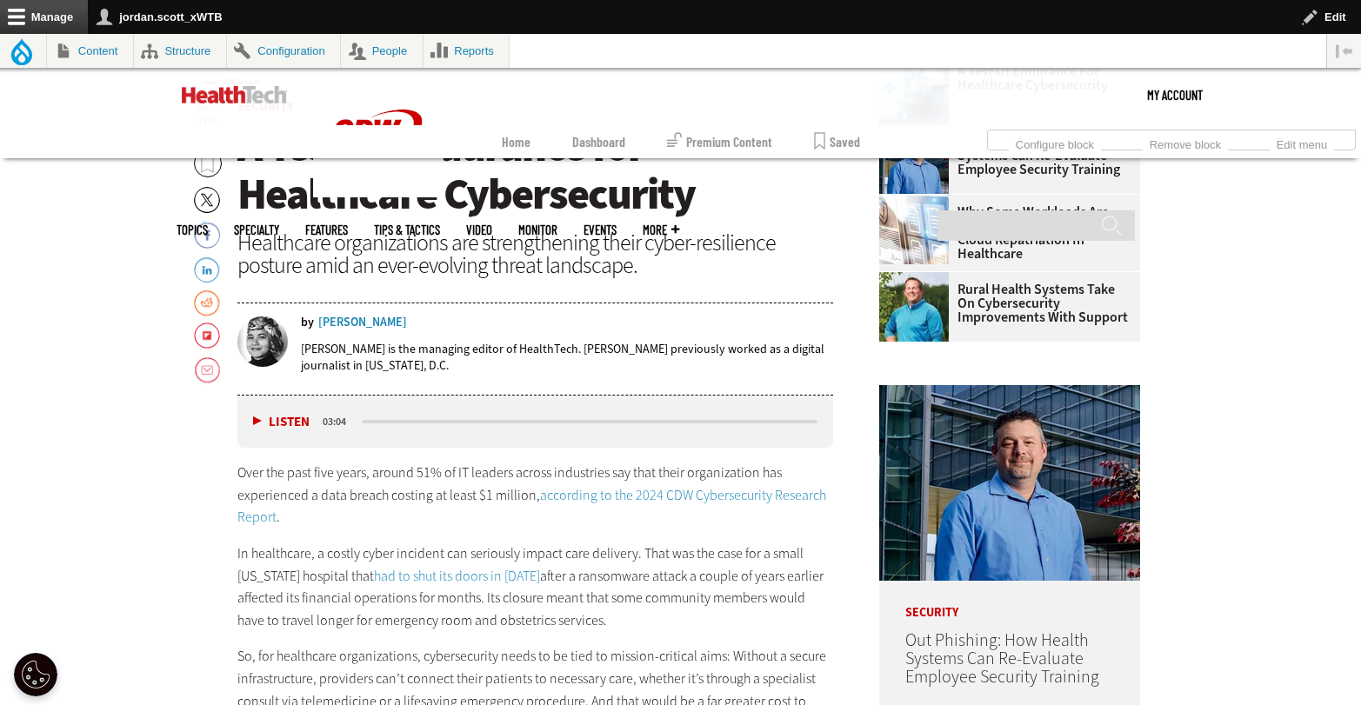
scroll to position [1125, 0]
